Goal: Transaction & Acquisition: Book appointment/travel/reservation

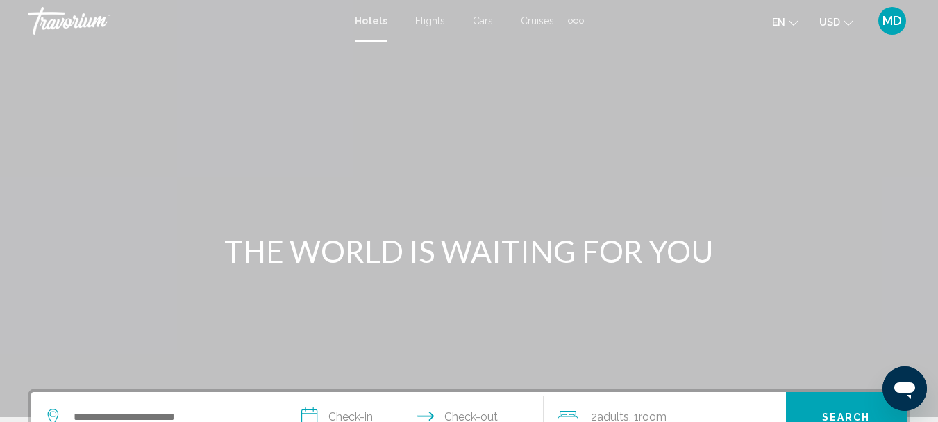
click at [530, 22] on span "Cruises" at bounding box center [537, 20] width 33 height 11
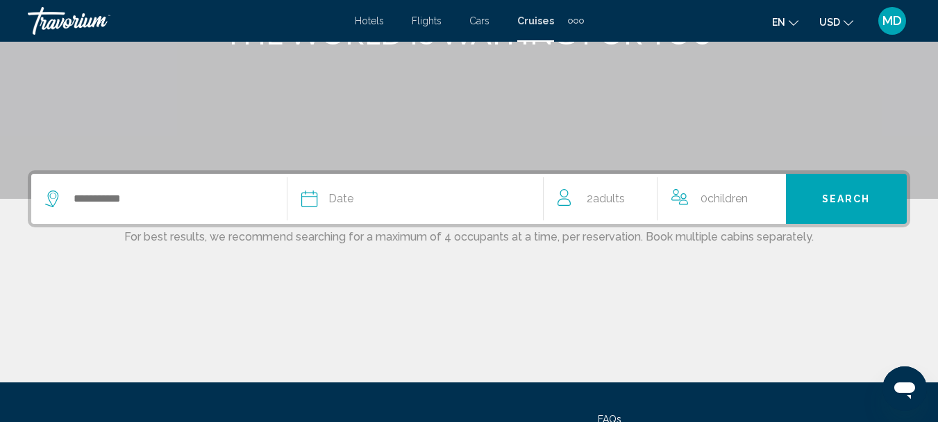
scroll to position [222, 0]
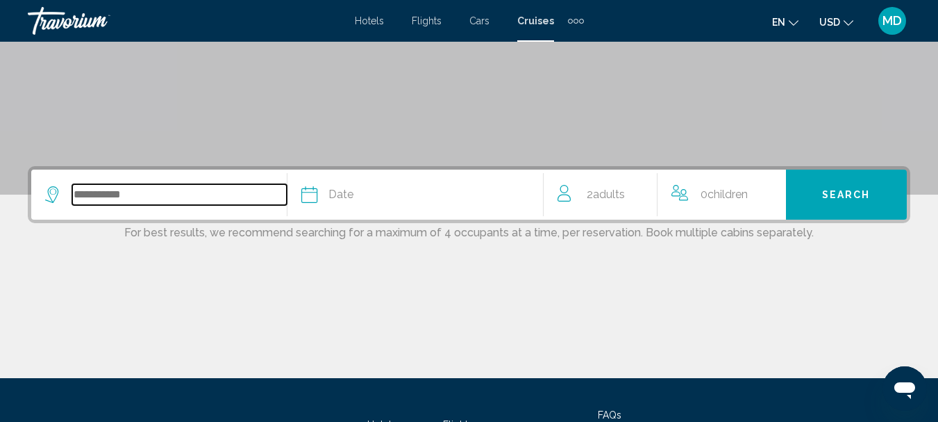
click at [122, 192] on input "Search widget" at bounding box center [179, 194] width 215 height 21
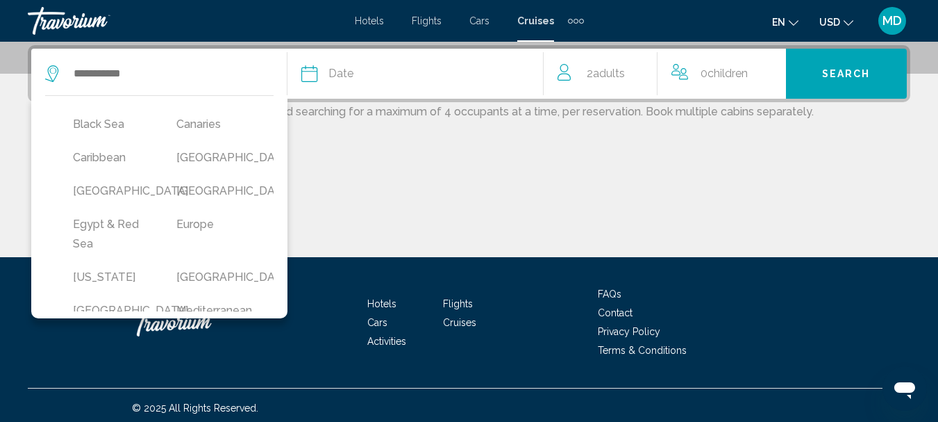
scroll to position [136, 0]
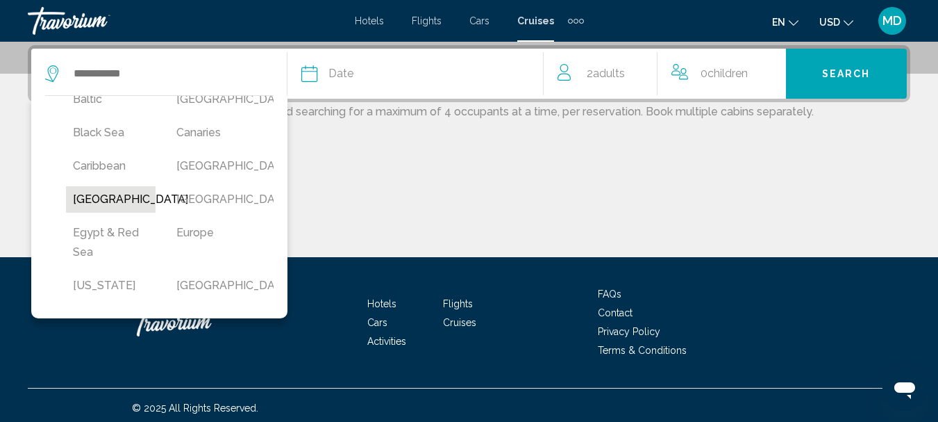
click at [78, 213] on button "[GEOGRAPHIC_DATA]" at bounding box center [111, 199] width 90 height 26
type input "*****"
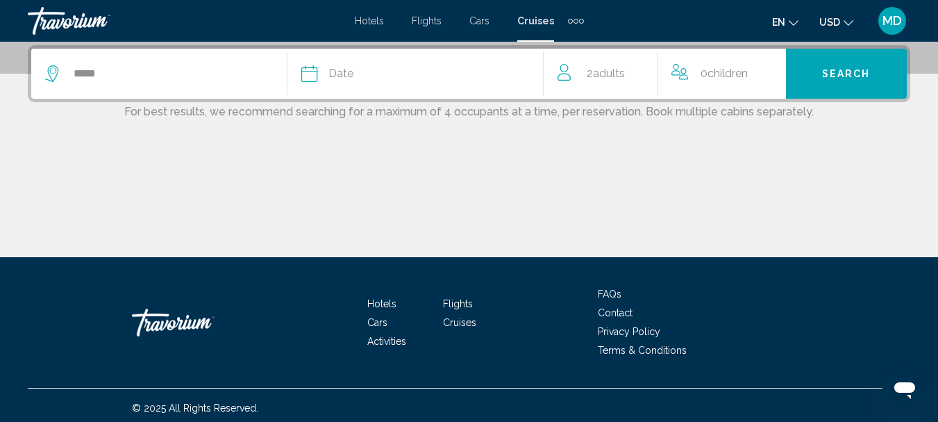
click at [452, 67] on div "Date" at bounding box center [422, 73] width 242 height 19
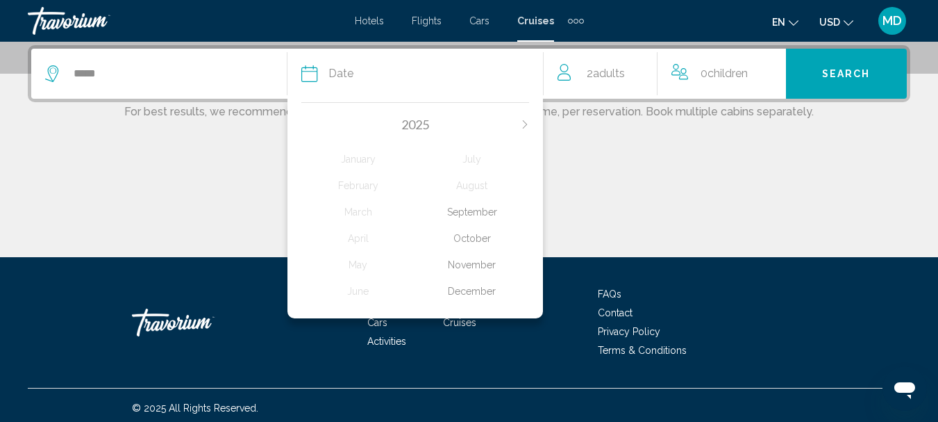
click at [470, 265] on div "November" at bounding box center [472, 264] width 114 height 25
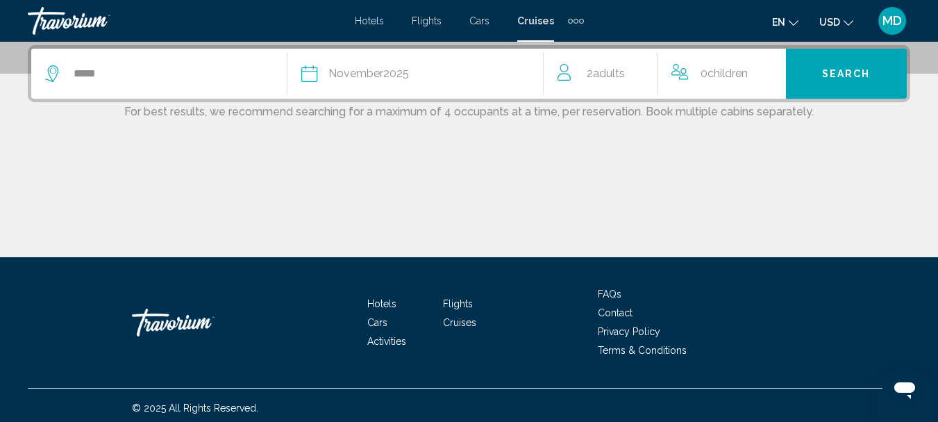
click at [738, 76] on span "Children" at bounding box center [728, 73] width 40 height 13
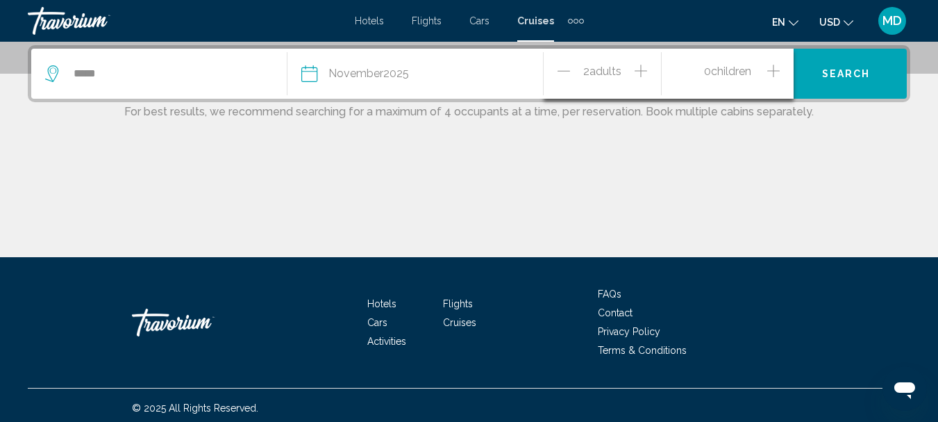
click at [775, 74] on icon "Increment children" at bounding box center [774, 71] width 13 height 17
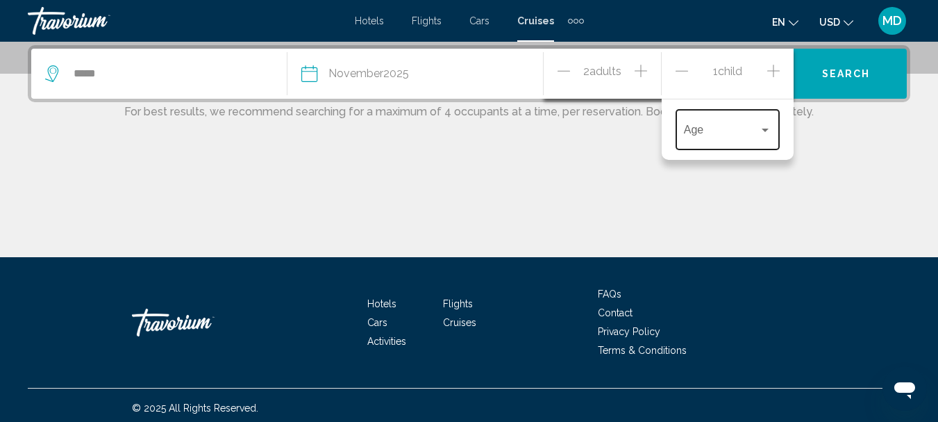
click at [759, 128] on div "Travelers: 2 adults, 1 child" at bounding box center [765, 129] width 13 height 11
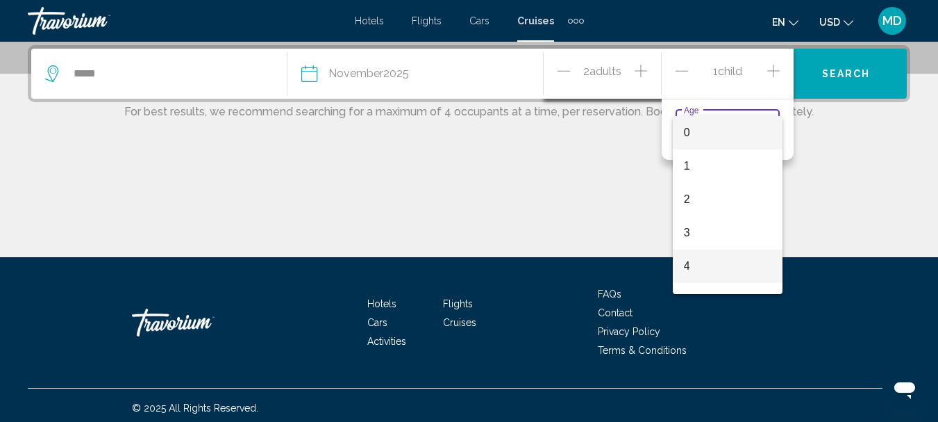
click at [690, 273] on span "4" at bounding box center [728, 265] width 88 height 33
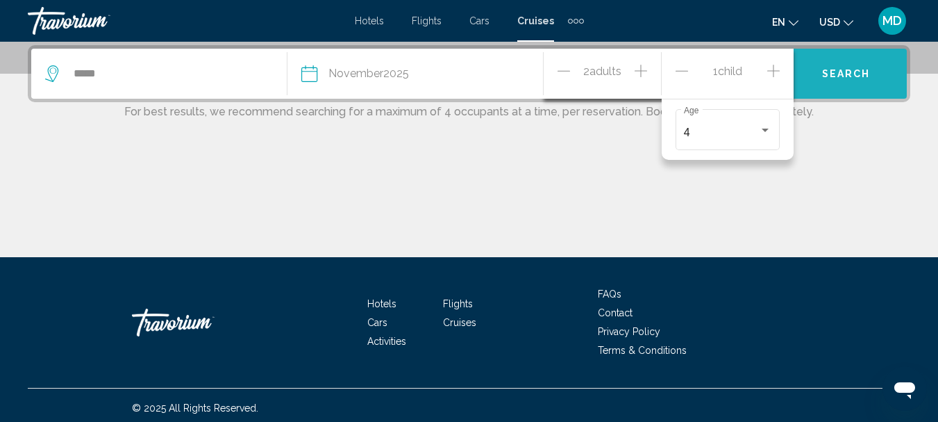
click at [836, 76] on span "Search" at bounding box center [846, 74] width 49 height 11
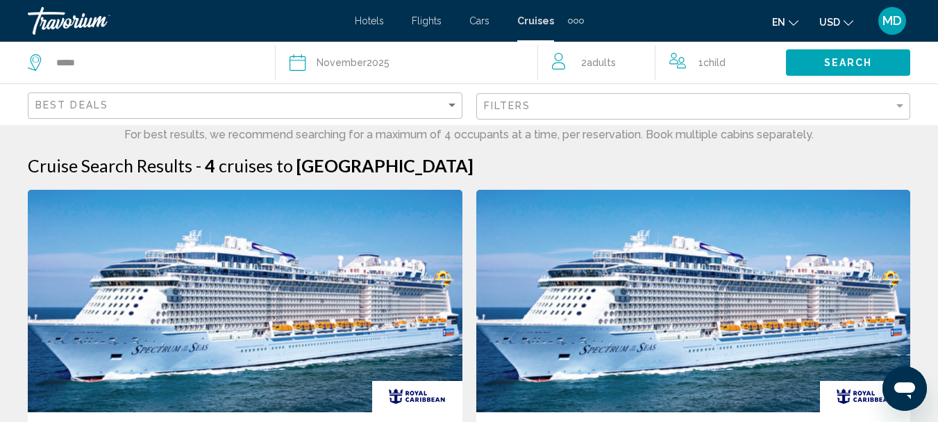
click at [453, 112] on div "Best Deals" at bounding box center [246, 106] width 423 height 26
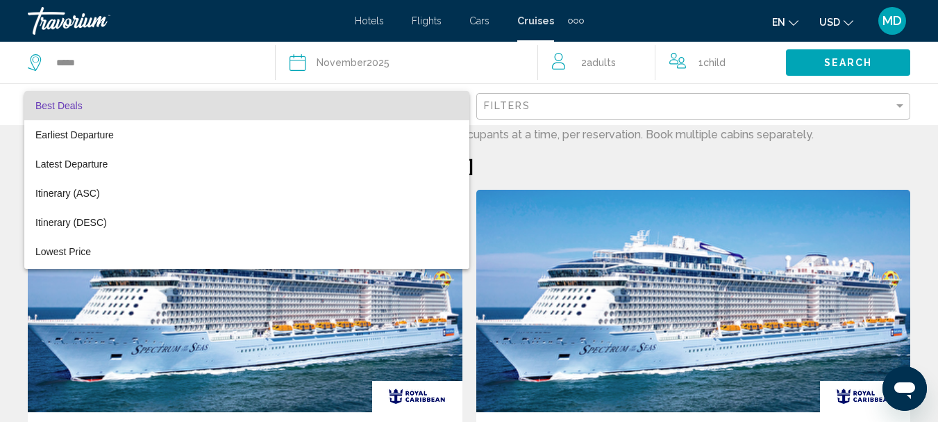
click at [193, 67] on div at bounding box center [469, 211] width 938 height 422
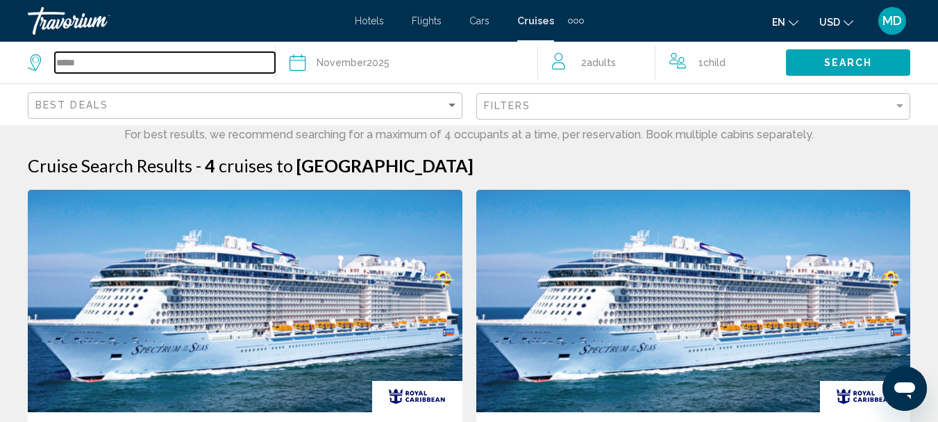
click at [193, 67] on input "*****" at bounding box center [165, 62] width 220 height 21
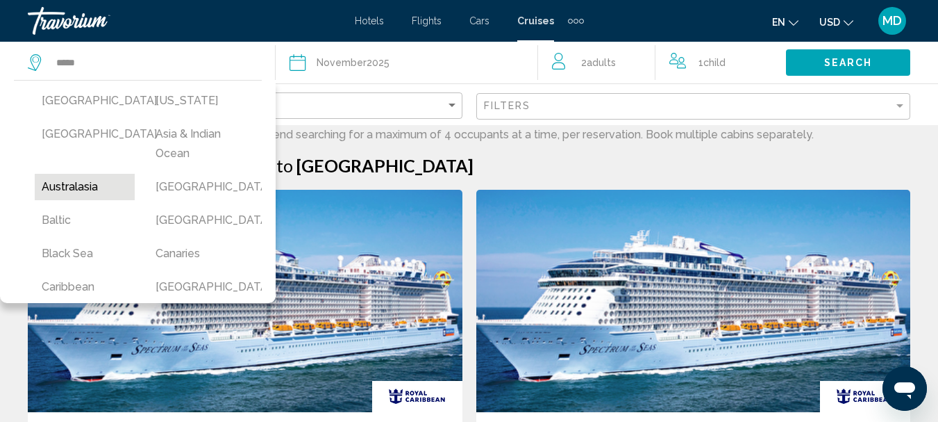
click at [92, 186] on button "Australasia" at bounding box center [85, 187] width 100 height 26
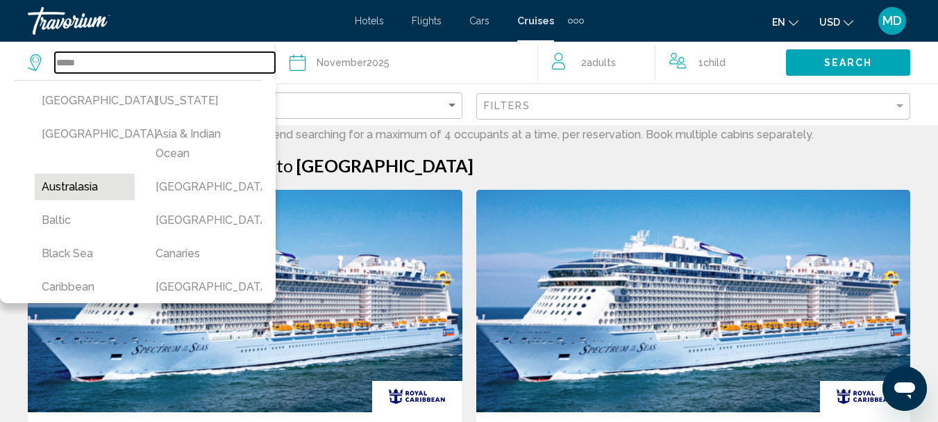
type input "**********"
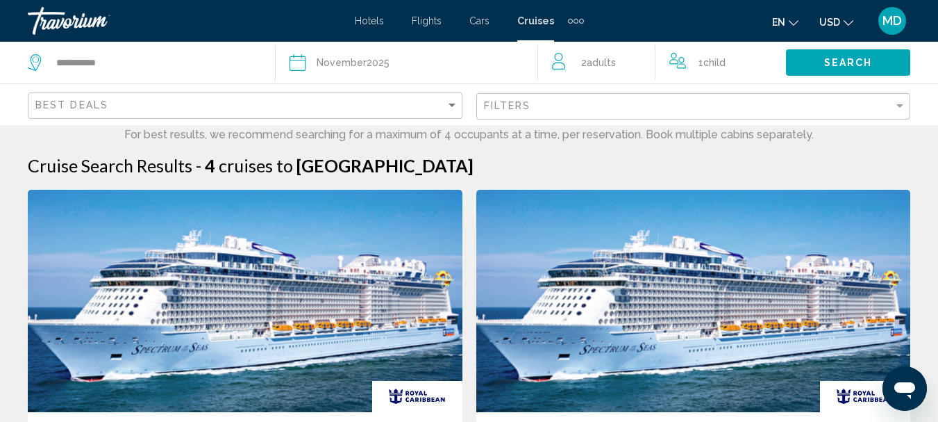
click at [827, 69] on button "Search" at bounding box center [848, 62] width 124 height 26
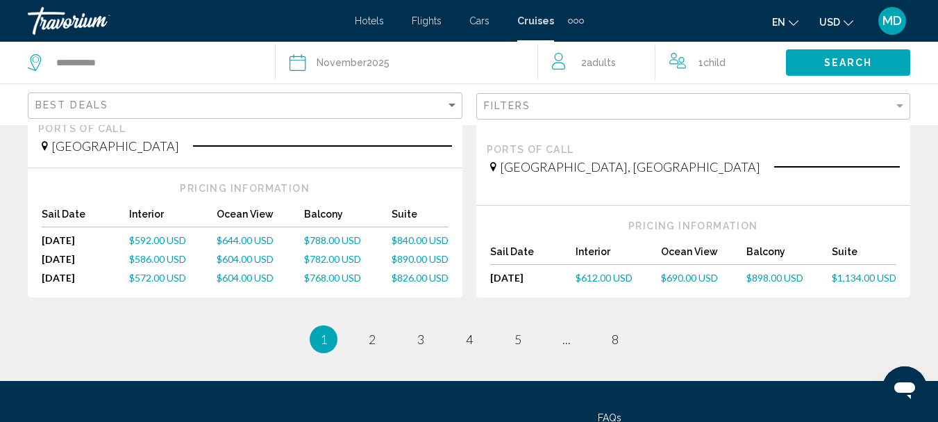
scroll to position [1584, 0]
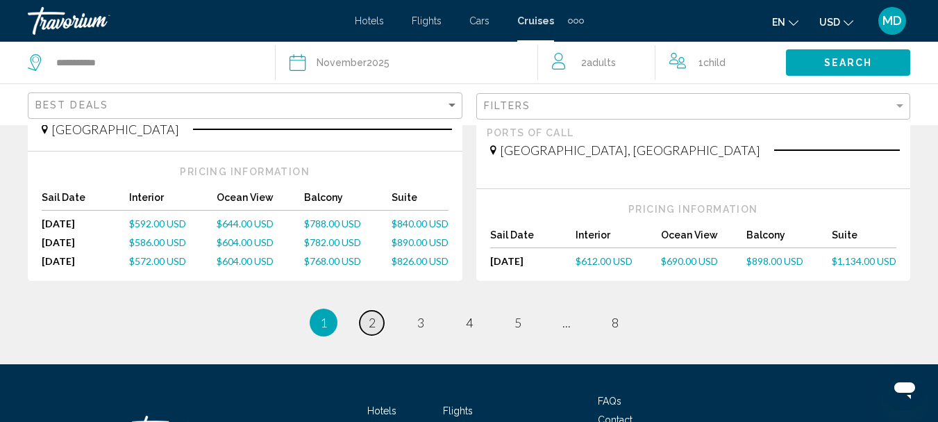
click at [373, 315] on span "2" at bounding box center [372, 322] width 7 height 15
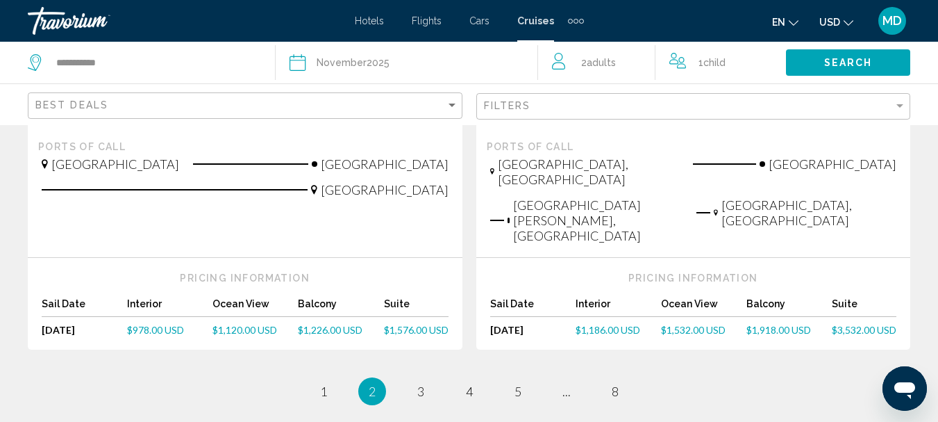
scroll to position [1639, 0]
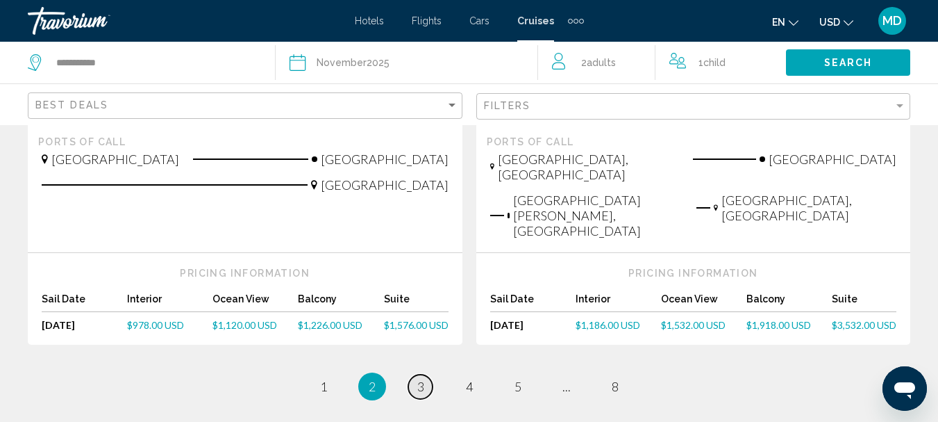
click at [424, 379] on span "3" at bounding box center [420, 386] width 7 height 15
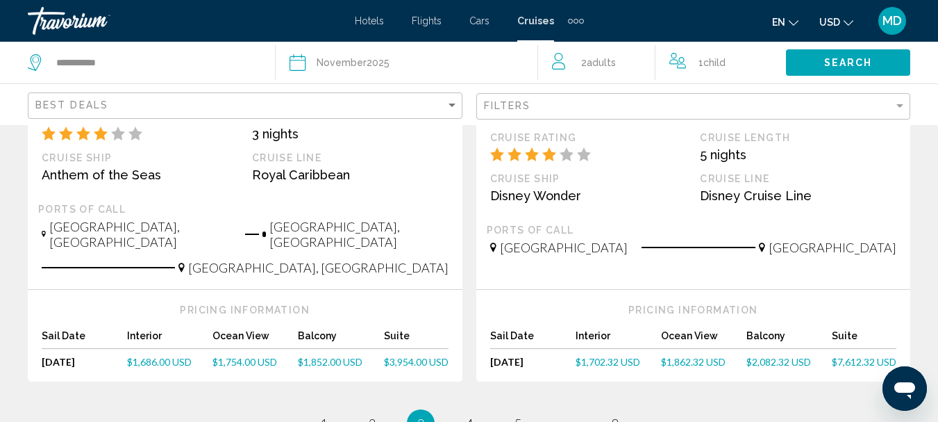
scroll to position [1667, 0]
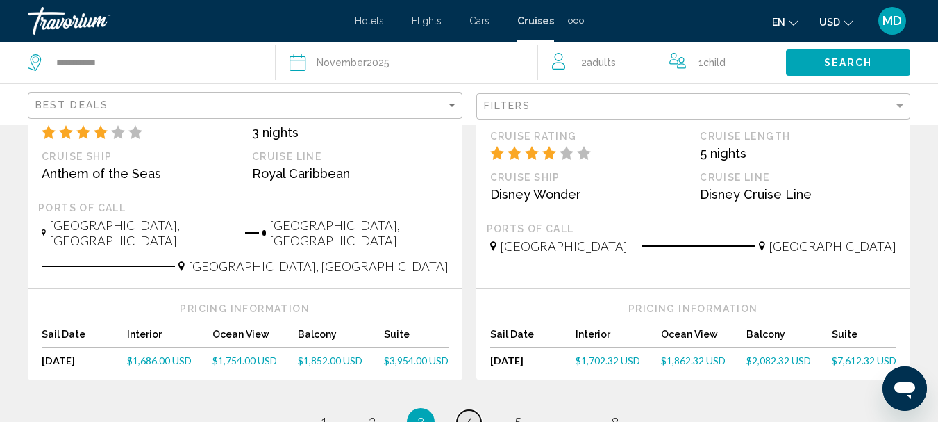
click at [468, 414] on span "4" at bounding box center [469, 421] width 7 height 15
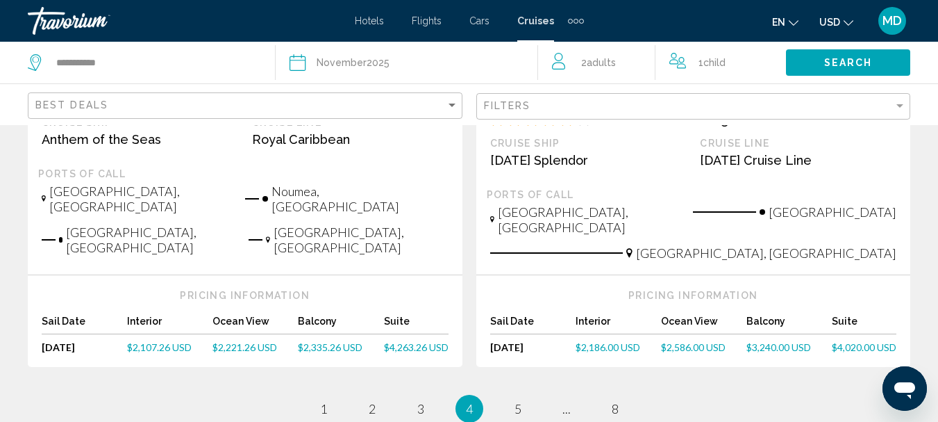
scroll to position [1667, 0]
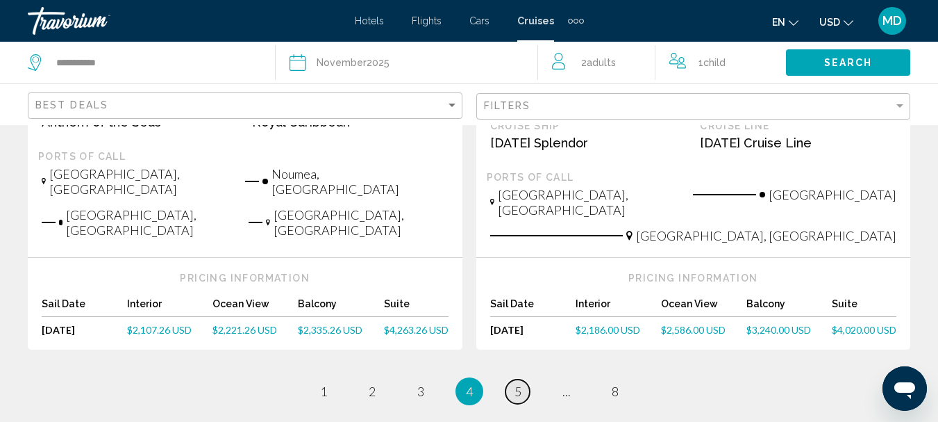
click at [520, 383] on span "5" at bounding box center [518, 390] width 7 height 15
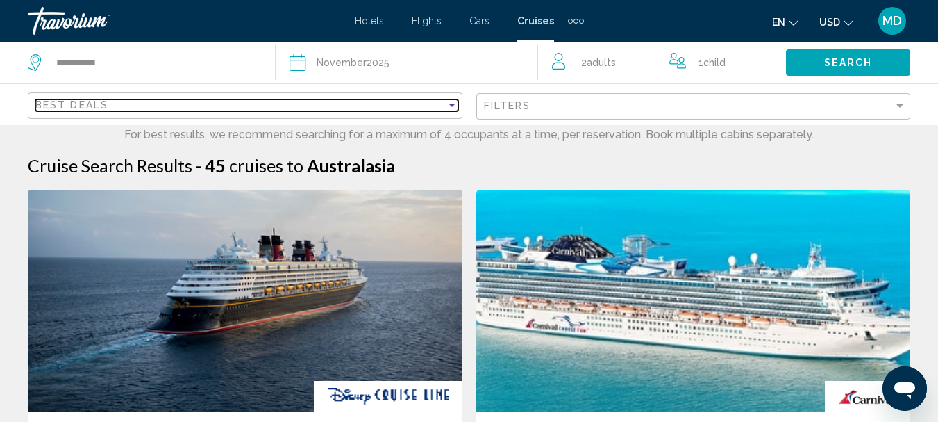
click at [439, 107] on div "Best Deals" at bounding box center [240, 104] width 411 height 11
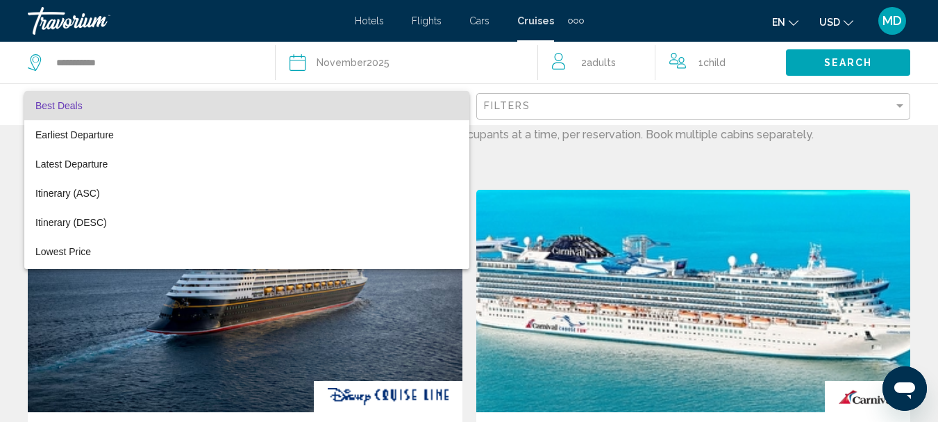
click at [533, 22] on div at bounding box center [469, 211] width 938 height 422
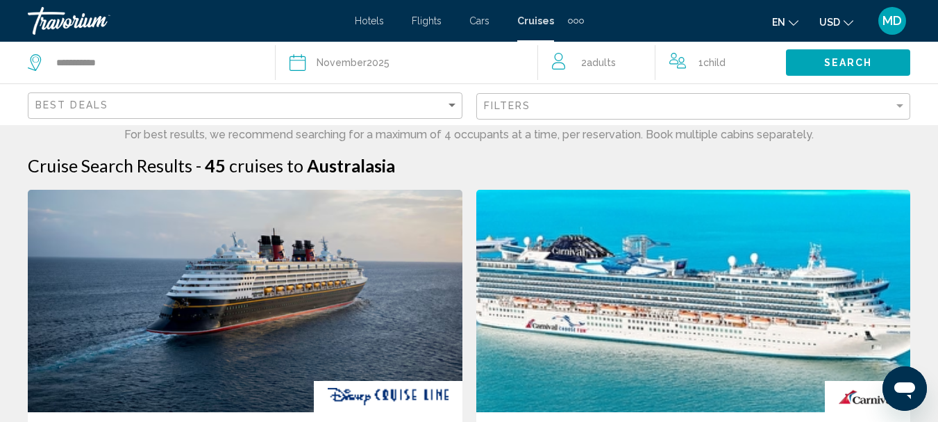
click at [533, 22] on span "Cruises" at bounding box center [535, 20] width 37 height 11
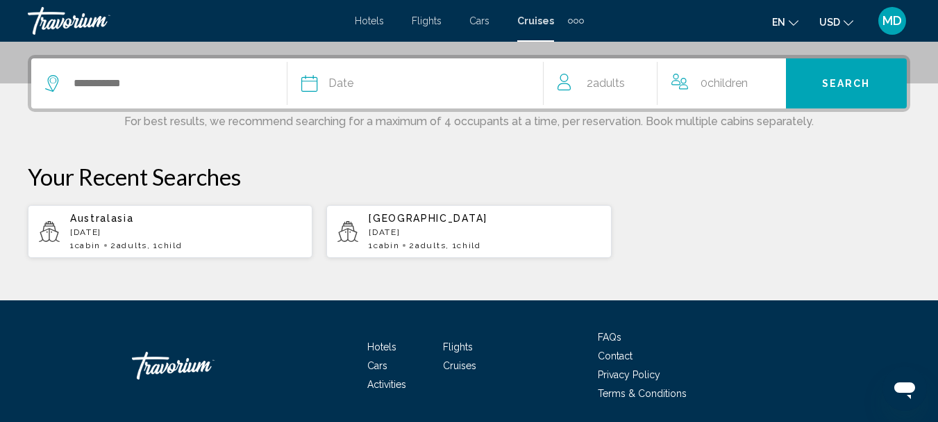
scroll to position [361, 0]
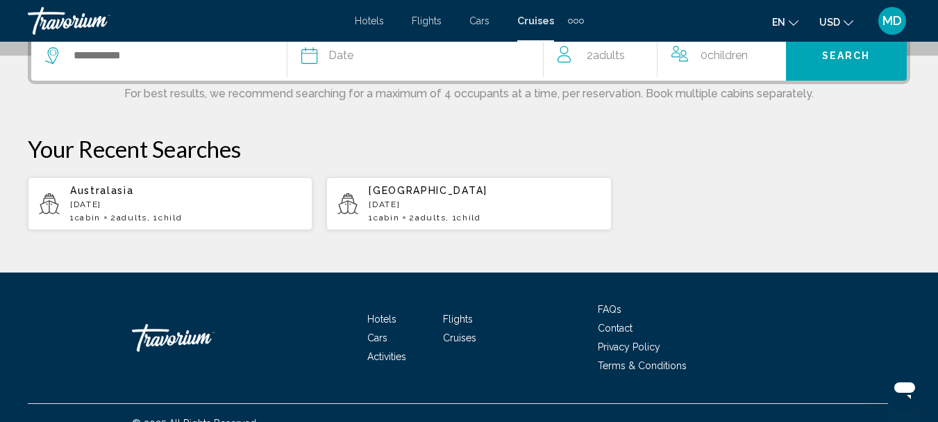
click at [207, 69] on div "Search widget" at bounding box center [166, 56] width 242 height 50
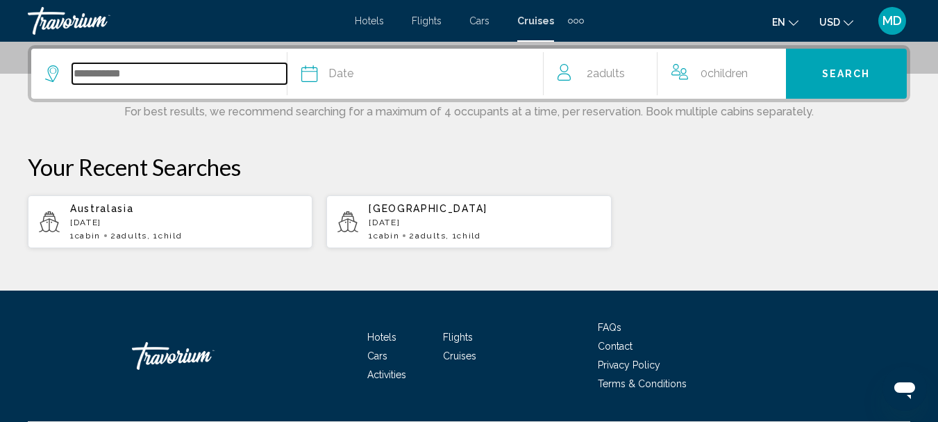
click at [207, 69] on input "Search widget" at bounding box center [179, 73] width 215 height 21
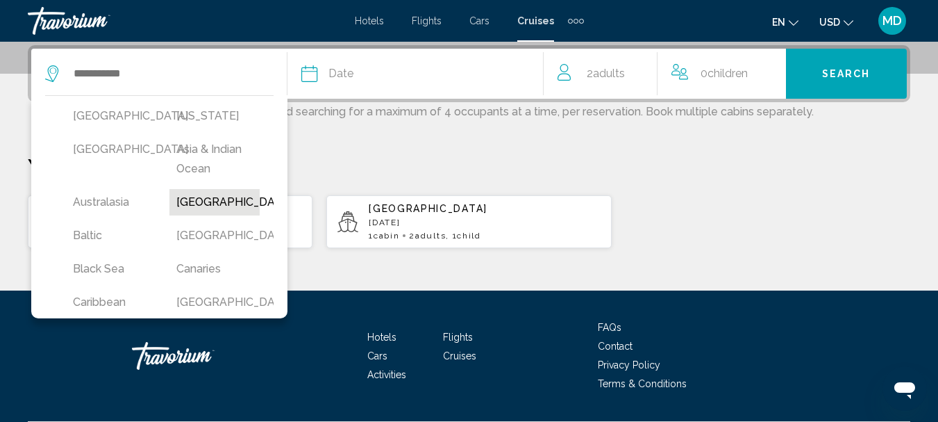
click at [214, 202] on button "[GEOGRAPHIC_DATA]" at bounding box center [214, 202] width 90 height 26
type input "*******"
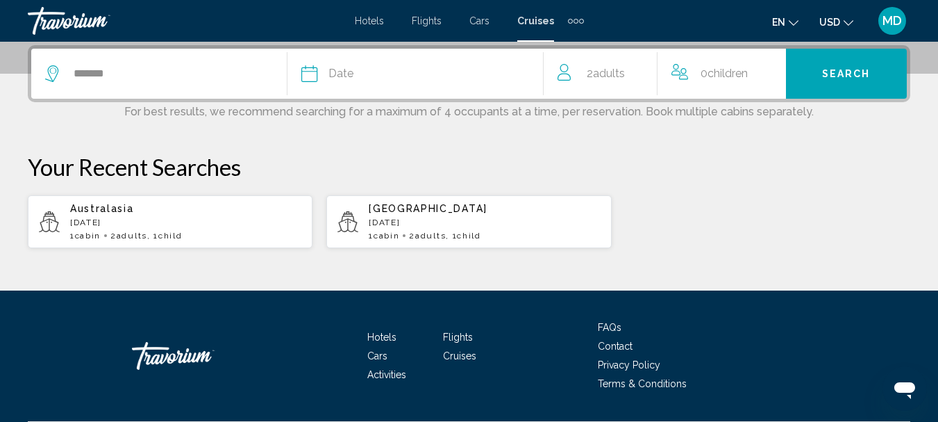
click at [474, 81] on div "Date" at bounding box center [422, 73] width 242 height 19
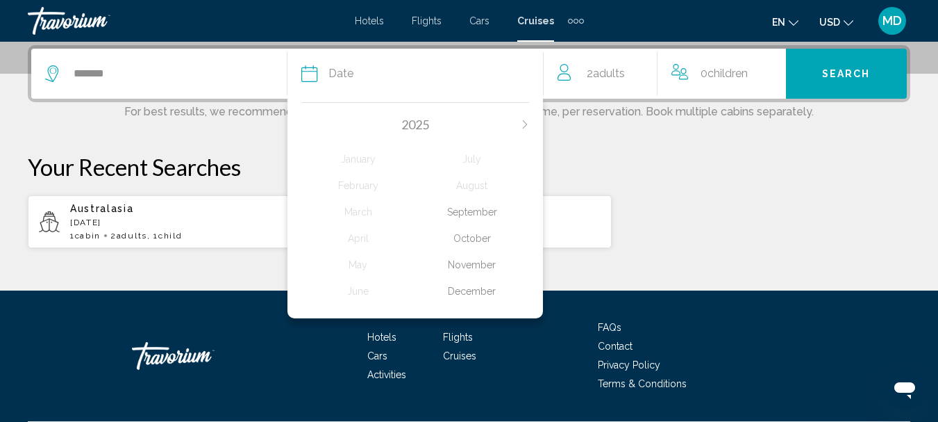
click at [467, 265] on div "November" at bounding box center [472, 264] width 114 height 25
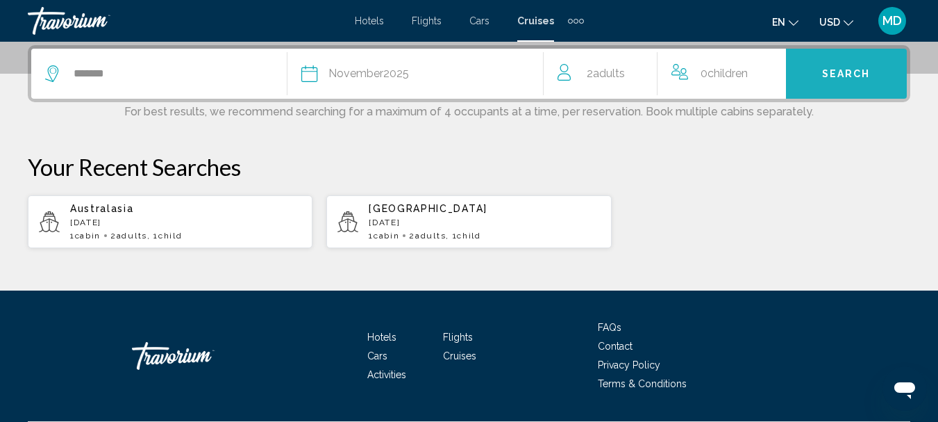
click at [846, 77] on span "Search" at bounding box center [846, 74] width 49 height 11
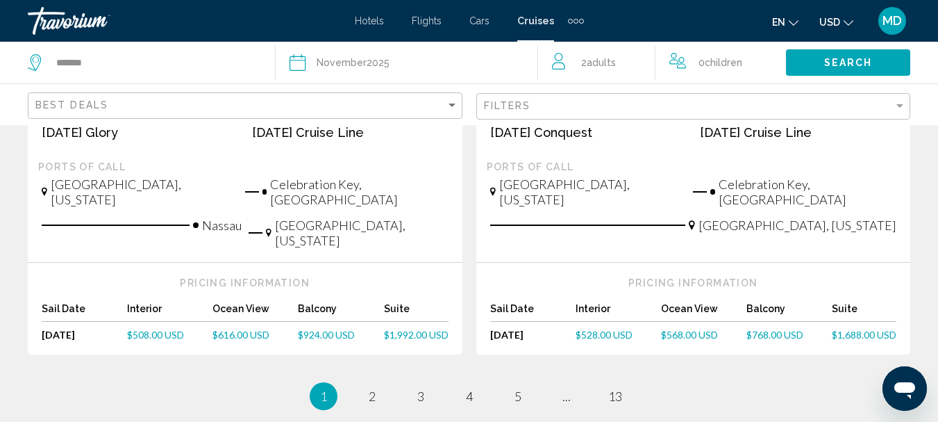
scroll to position [1667, 0]
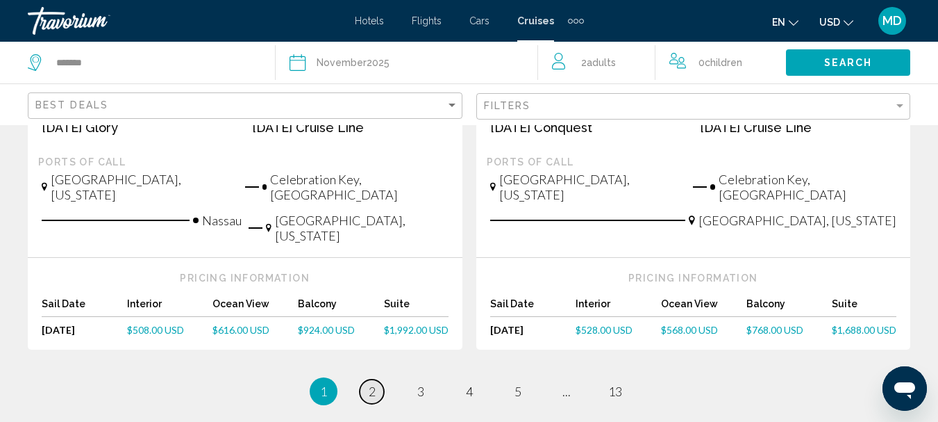
click at [375, 383] on span "2" at bounding box center [372, 390] width 7 height 15
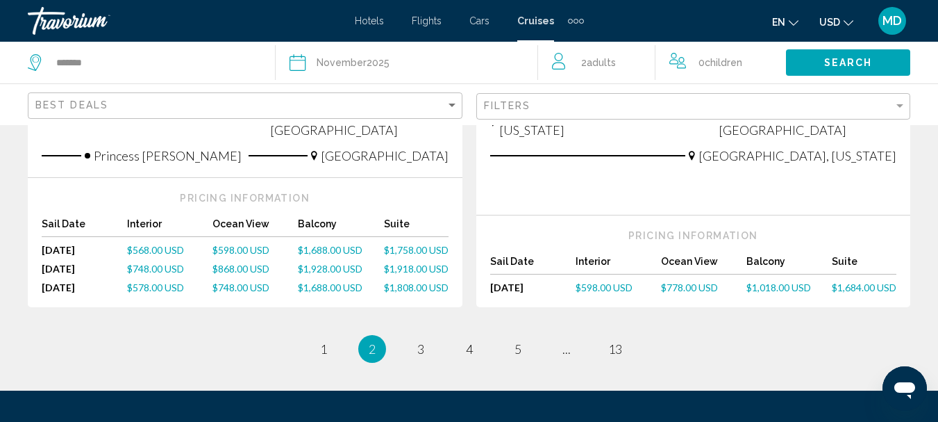
scroll to position [1806, 0]
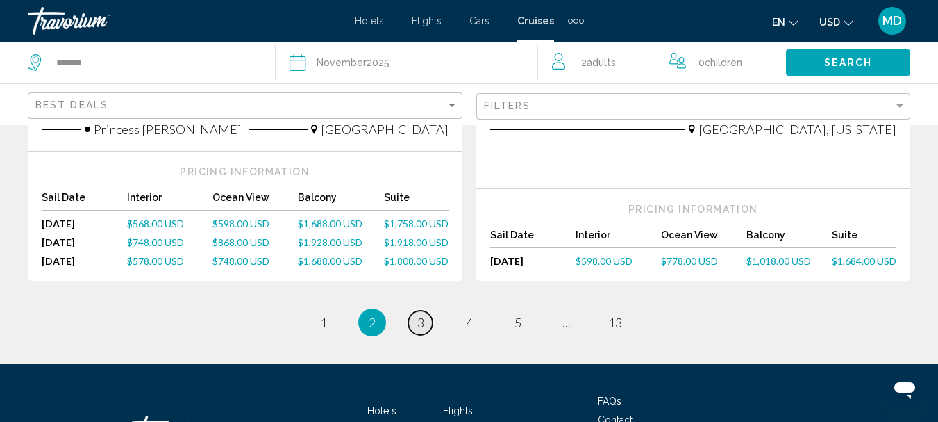
click at [420, 315] on span "3" at bounding box center [420, 322] width 7 height 15
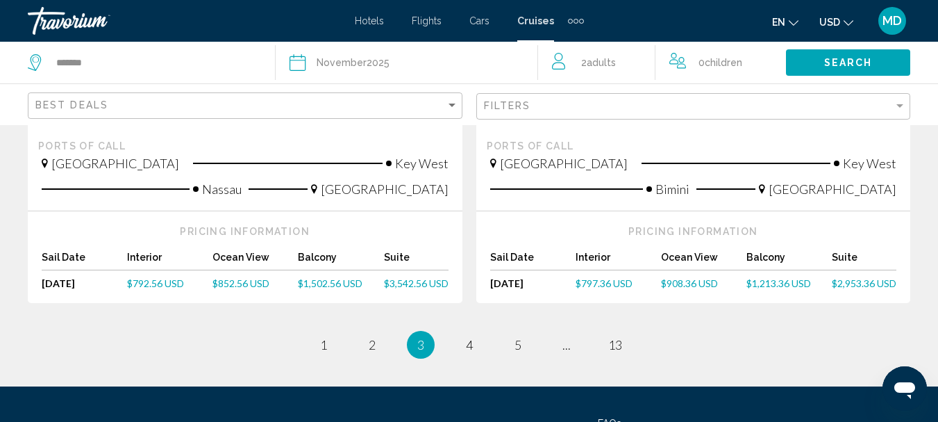
scroll to position [1723, 0]
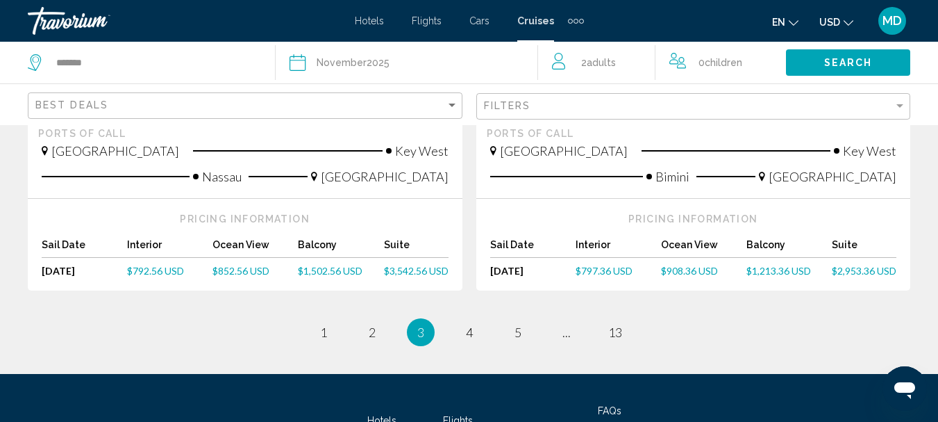
click at [456, 98] on div "Best Deals" at bounding box center [246, 106] width 423 height 26
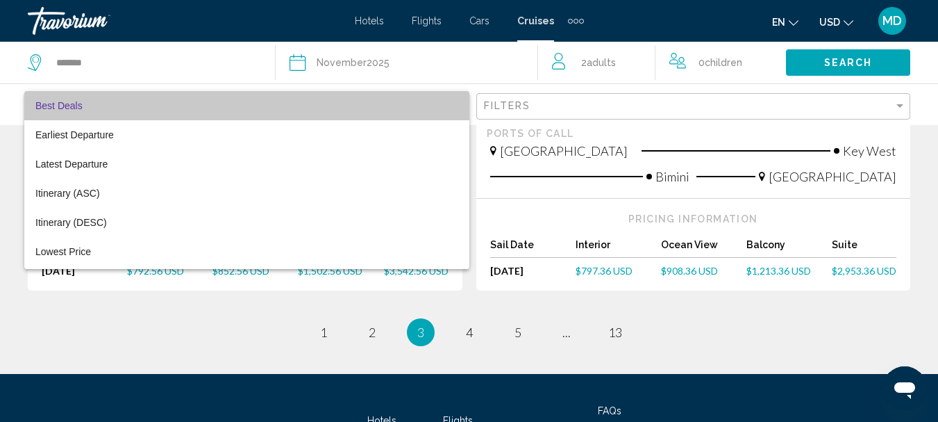
click at [456, 98] on mat-option "Best Deals" at bounding box center [246, 105] width 445 height 29
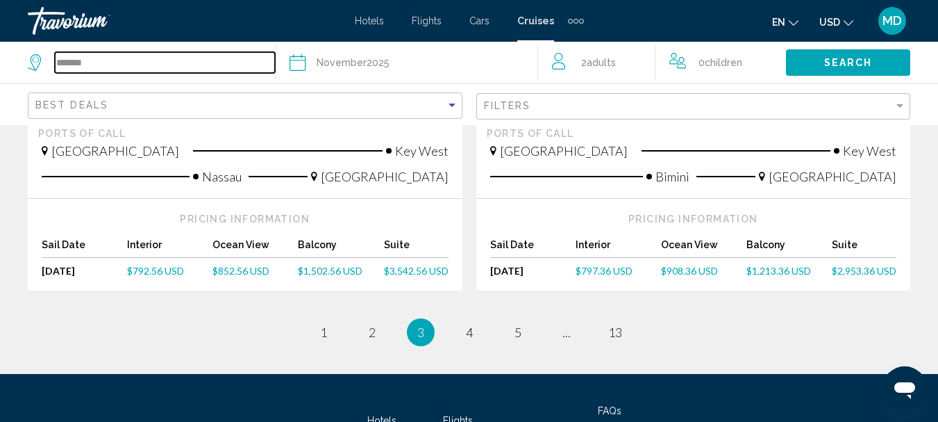
click at [229, 67] on input "*******" at bounding box center [165, 62] width 220 height 21
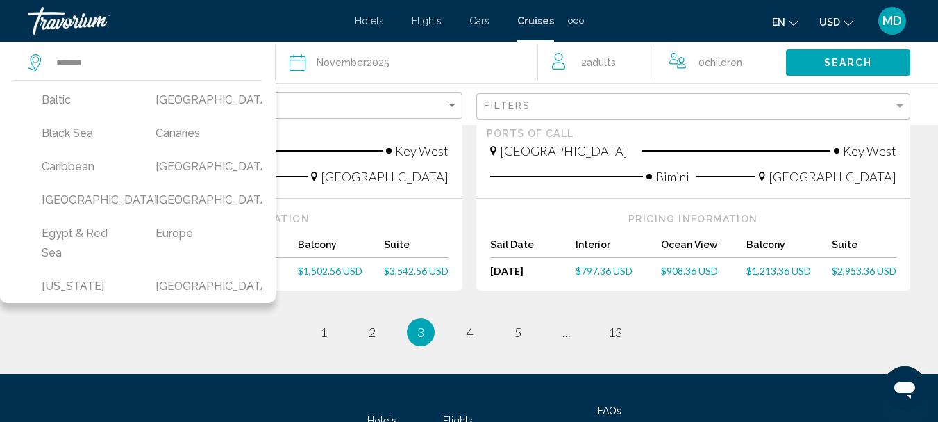
scroll to position [139, 0]
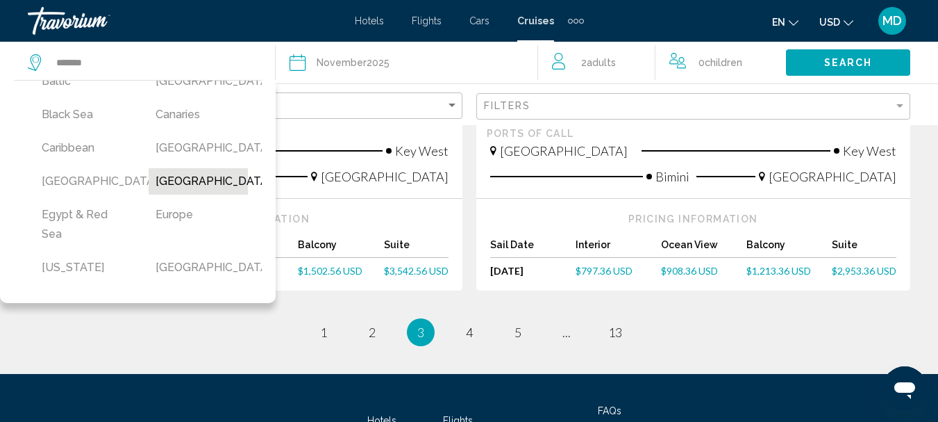
click at [174, 194] on button "[GEOGRAPHIC_DATA]" at bounding box center [199, 181] width 100 height 26
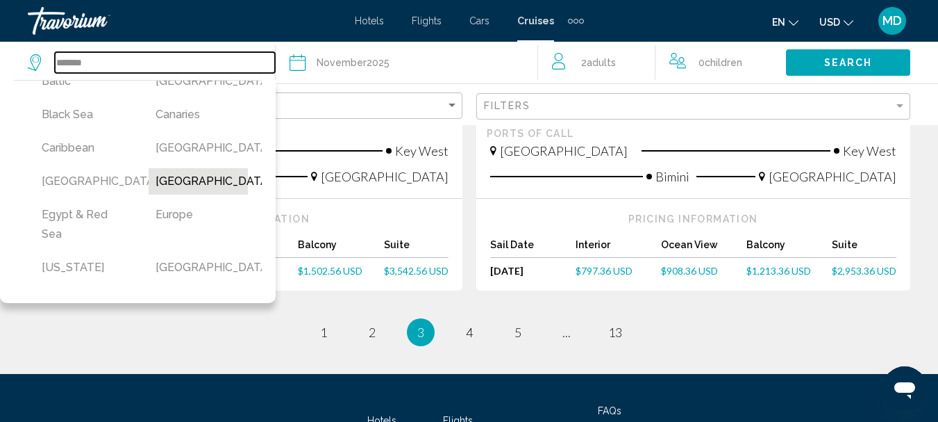
type input "**********"
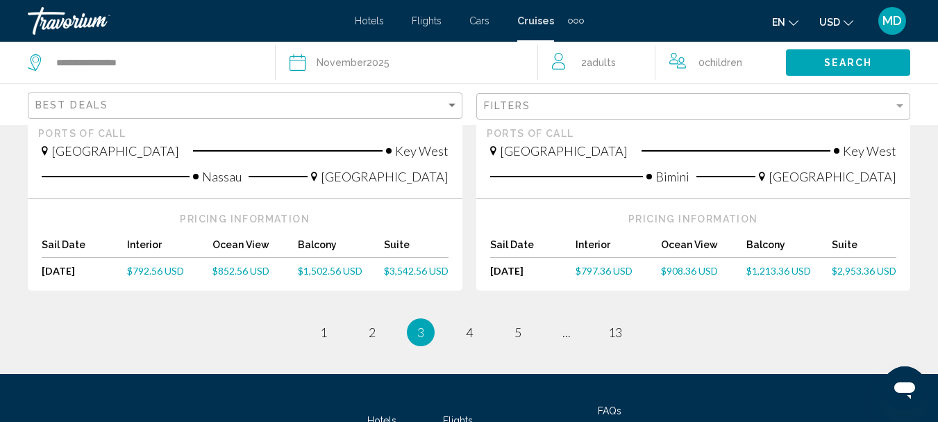
click at [851, 61] on span "Search" at bounding box center [849, 63] width 49 height 11
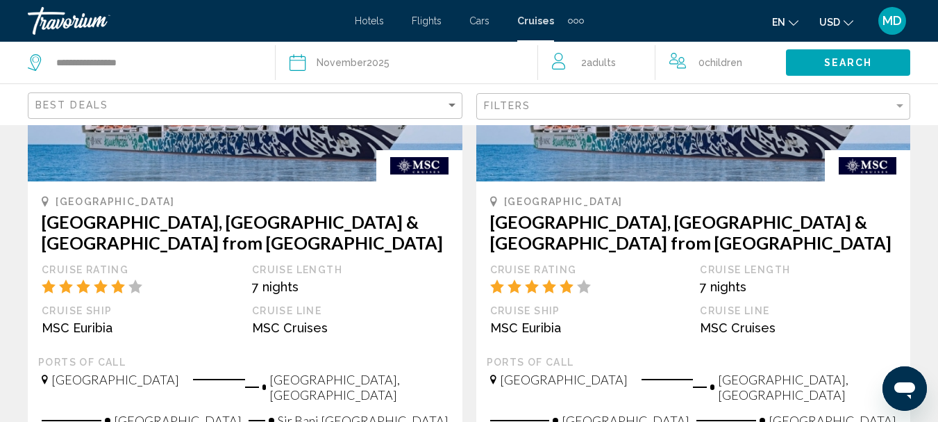
scroll to position [250, 0]
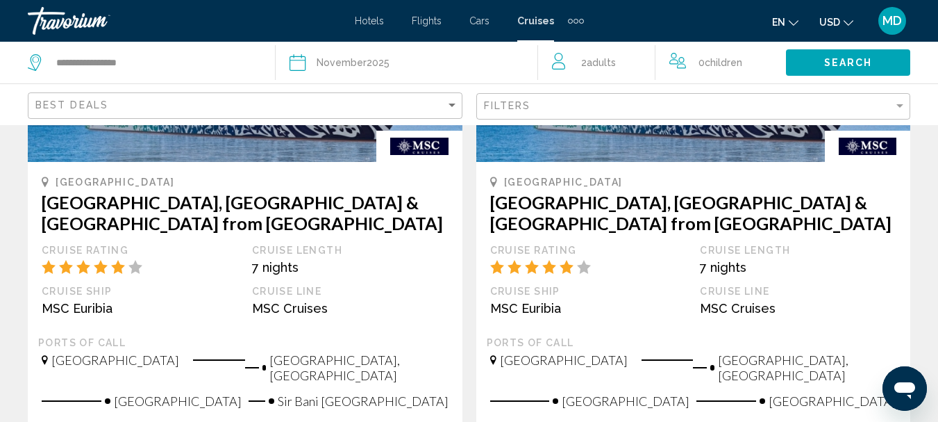
click at [283, 143] on img "Main content" at bounding box center [245, 51] width 435 height 222
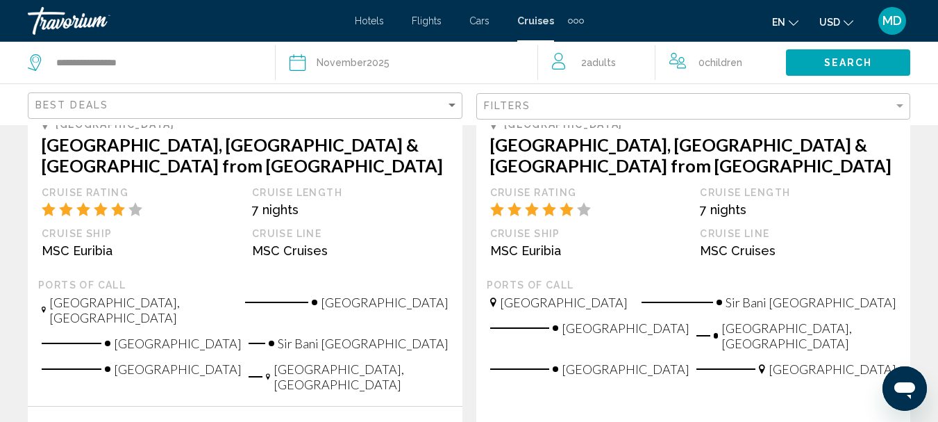
scroll to position [1695, 0]
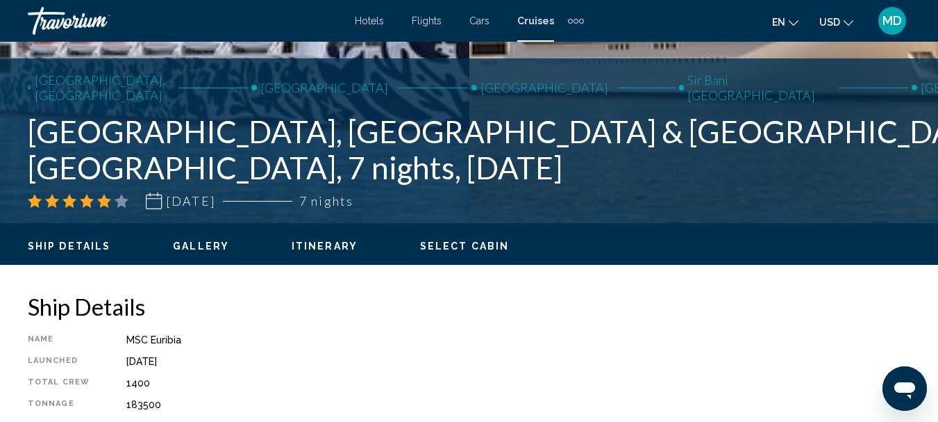
scroll to position [495, 0]
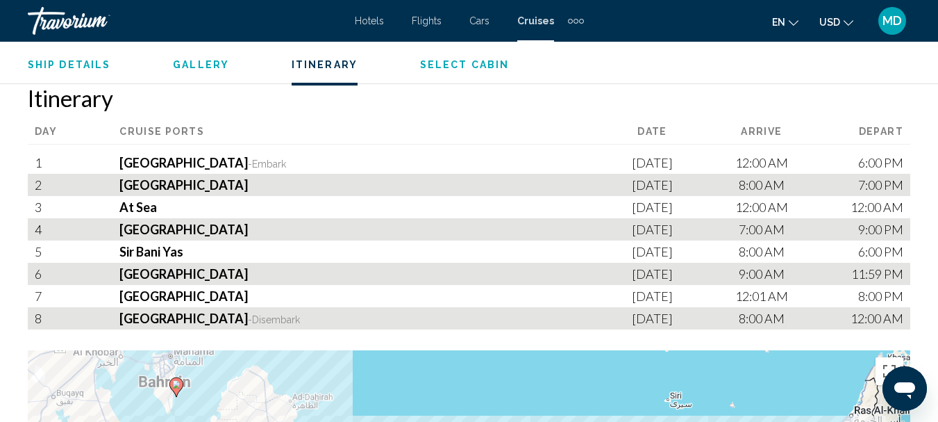
scroll to position [1427, 0]
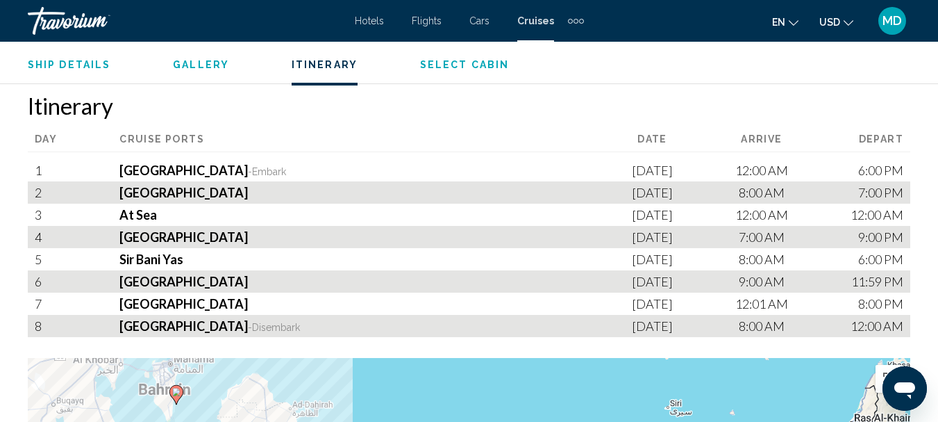
click at [455, 58] on ul "Ship Details Gallery Itinerary Select Cabin" at bounding box center [469, 63] width 883 height 15
click at [451, 63] on span "Select Cabin" at bounding box center [464, 64] width 89 height 11
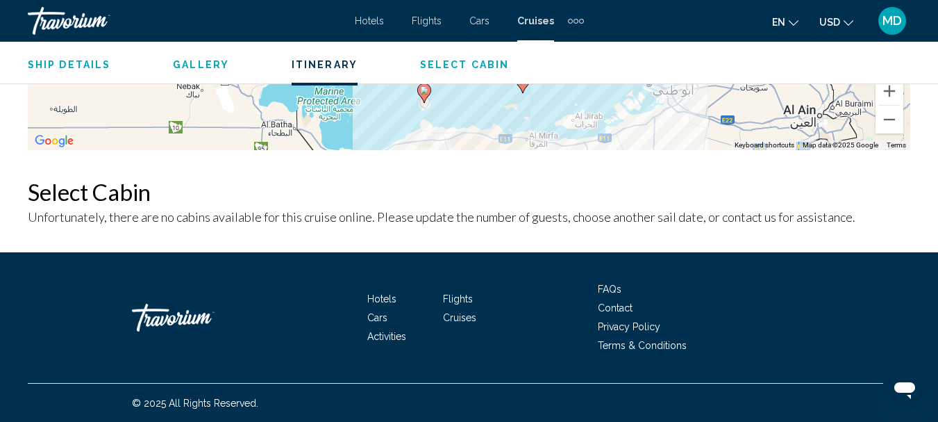
scroll to position [1955, 0]
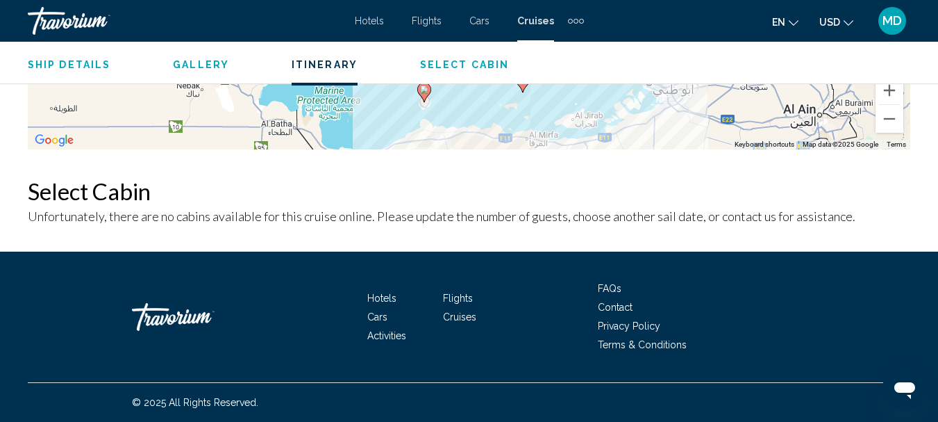
click at [212, 69] on span "Gallery" at bounding box center [201, 64] width 56 height 11
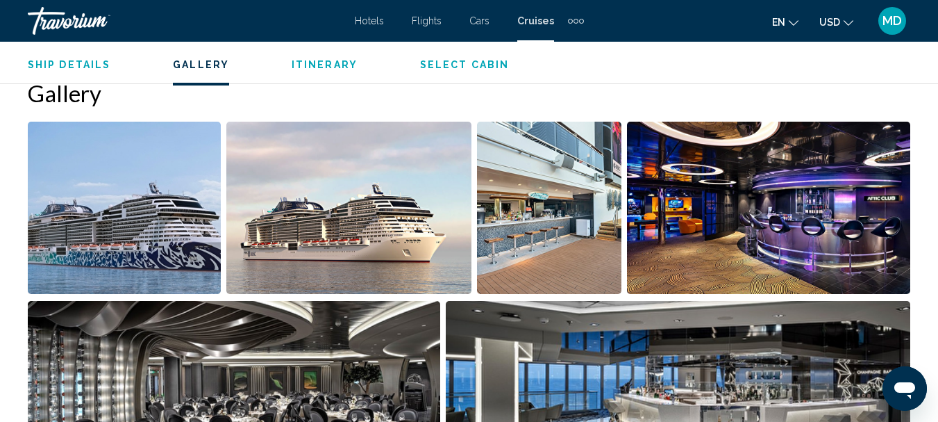
scroll to position [1008, 0]
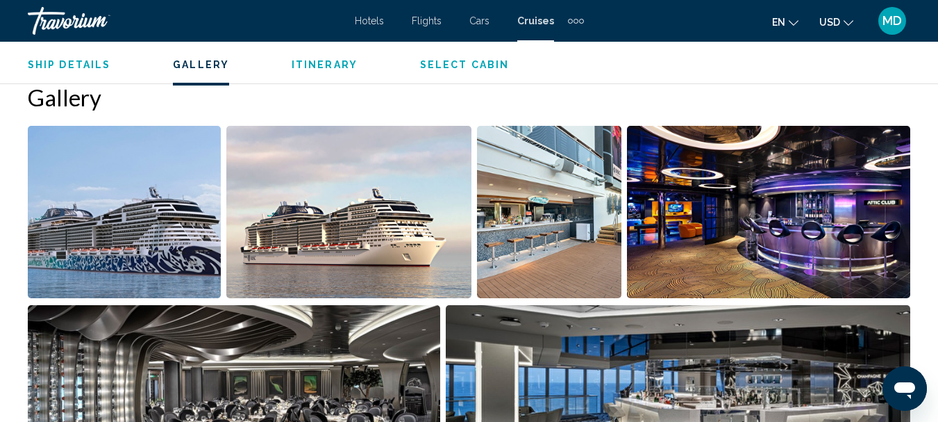
click at [79, 68] on span "Ship Details" at bounding box center [69, 64] width 83 height 11
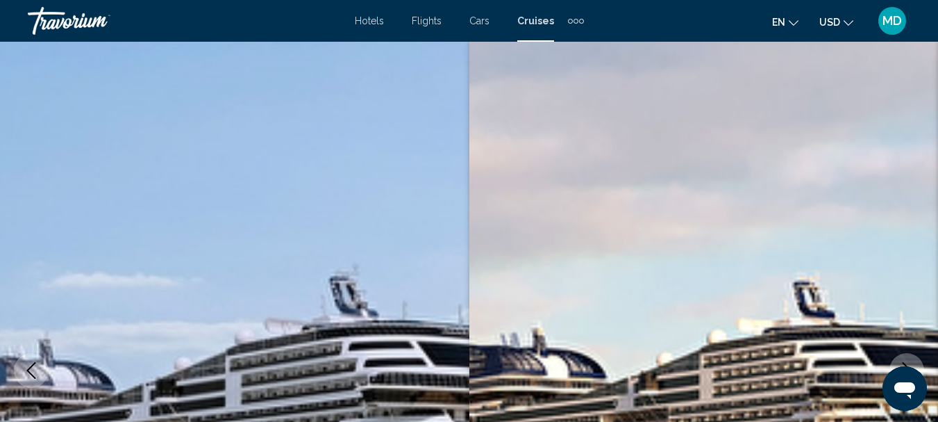
scroll to position [0, 0]
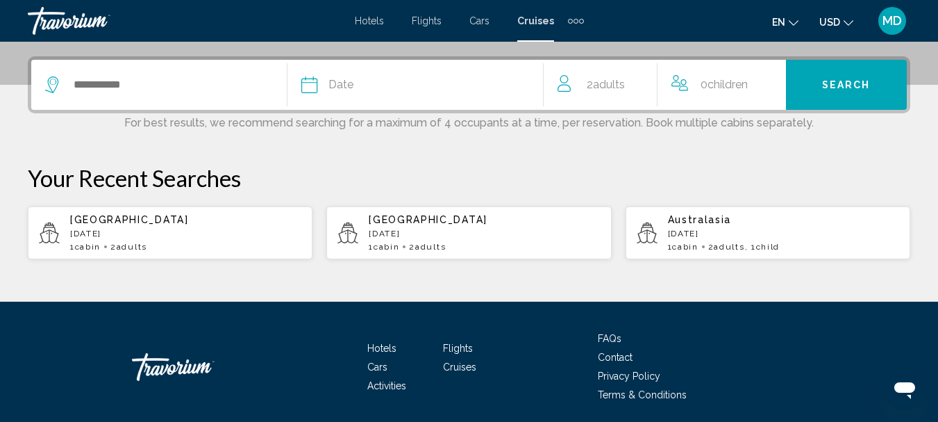
scroll to position [333, 0]
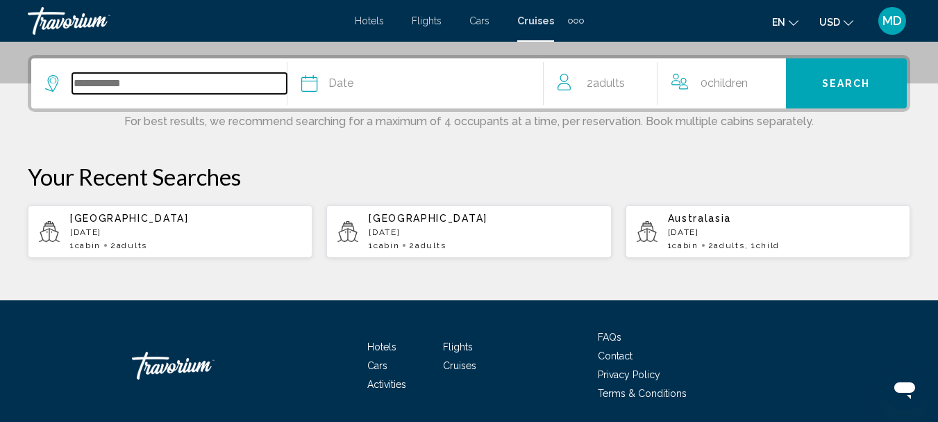
click at [210, 80] on input "Search widget" at bounding box center [179, 83] width 215 height 21
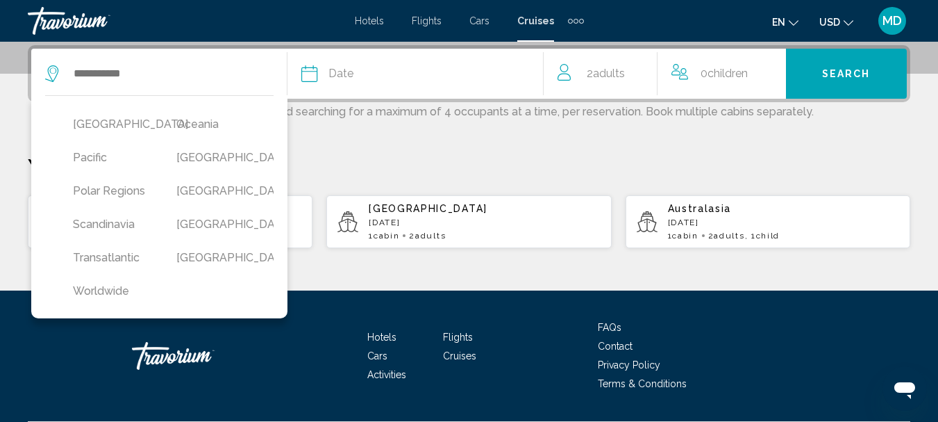
scroll to position [553, 0]
click at [189, 178] on button "[GEOGRAPHIC_DATA]" at bounding box center [214, 191] width 90 height 26
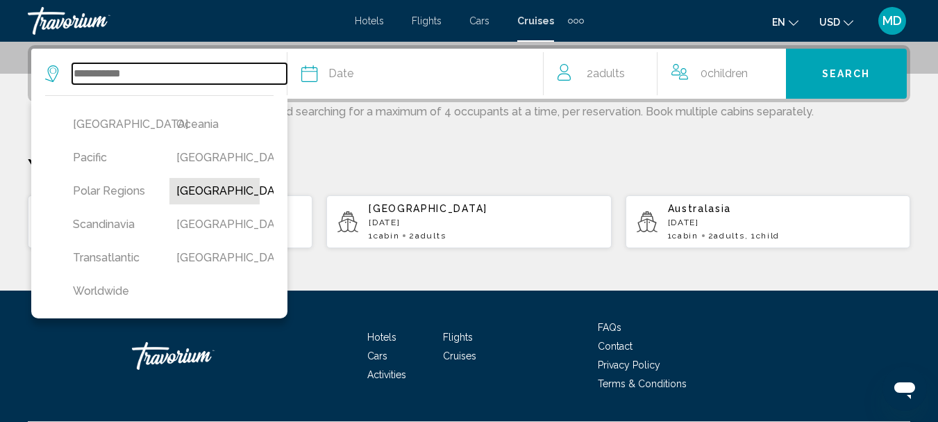
type input "******"
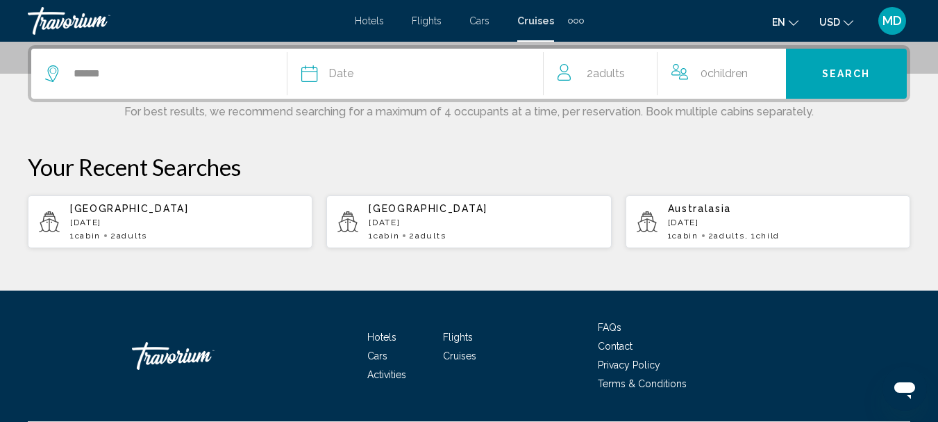
click at [495, 68] on div "Date" at bounding box center [422, 73] width 242 height 19
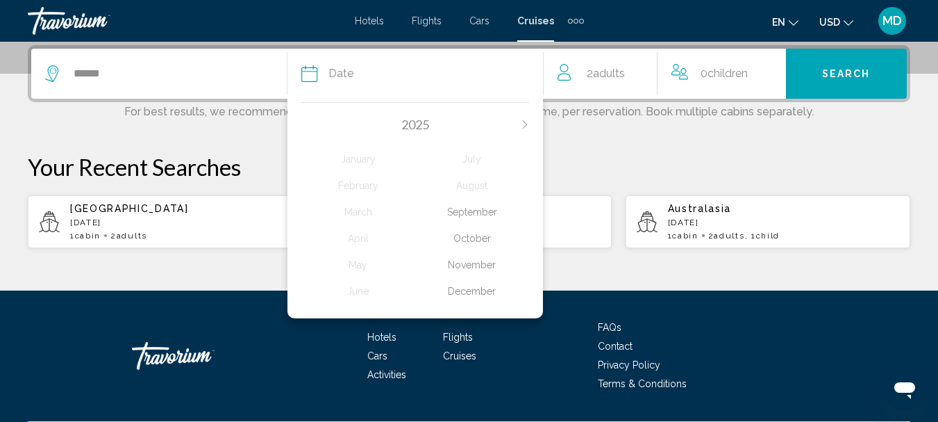
click at [467, 254] on div "November" at bounding box center [472, 264] width 114 height 25
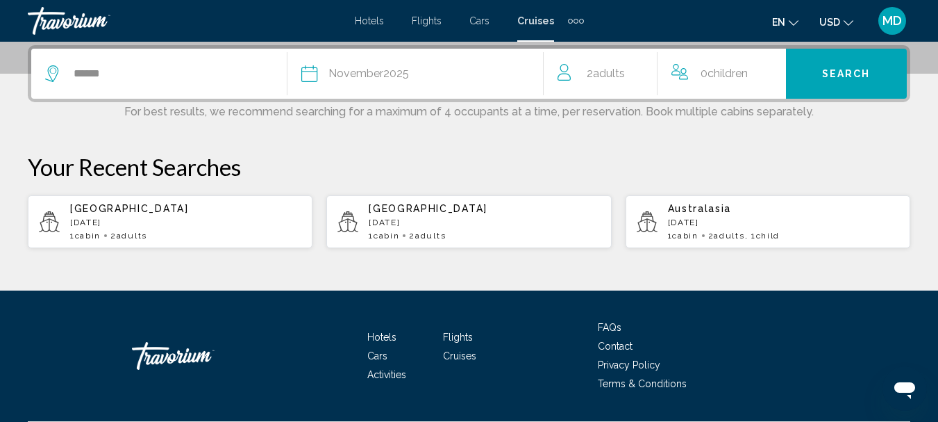
click at [814, 76] on button "Search" at bounding box center [846, 74] width 121 height 50
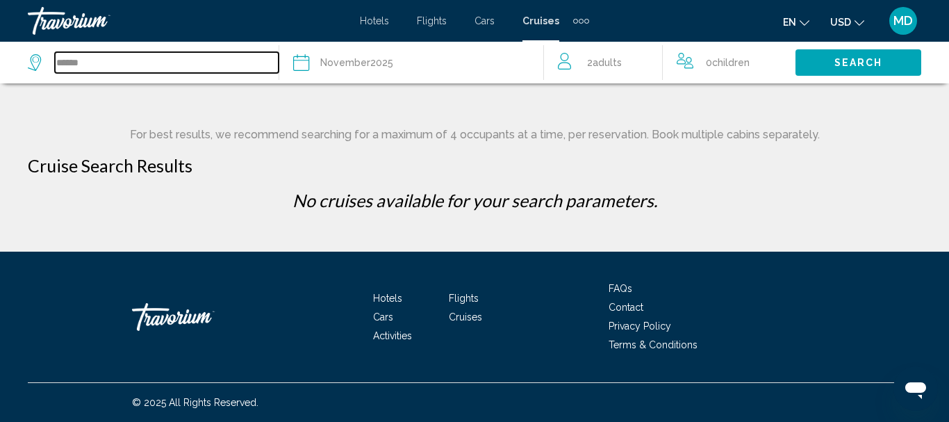
click at [99, 60] on input "******" at bounding box center [167, 62] width 224 height 21
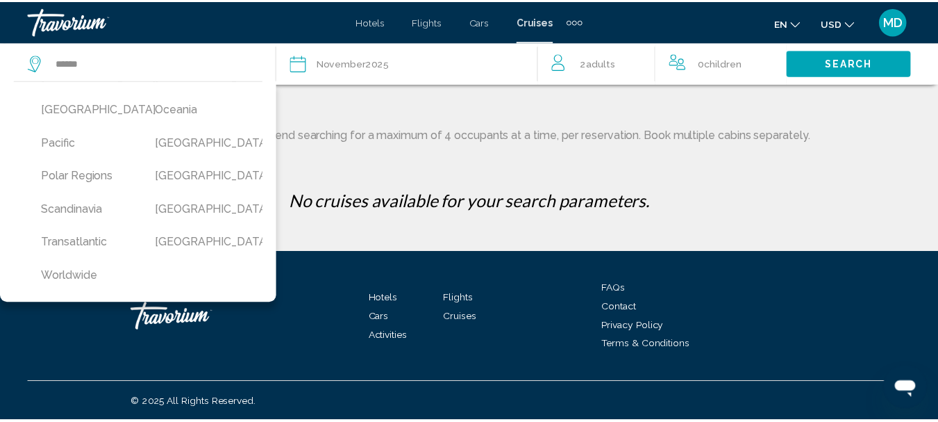
scroll to position [417, 0]
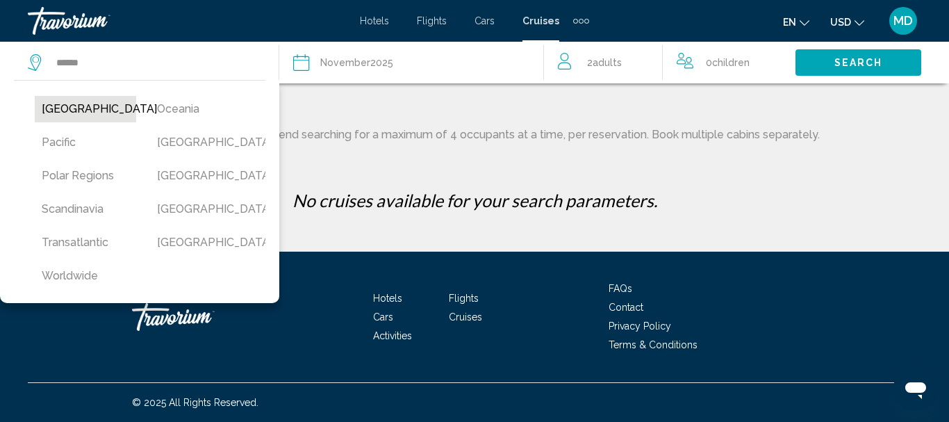
click at [68, 122] on button "[GEOGRAPHIC_DATA]" at bounding box center [85, 109] width 101 height 26
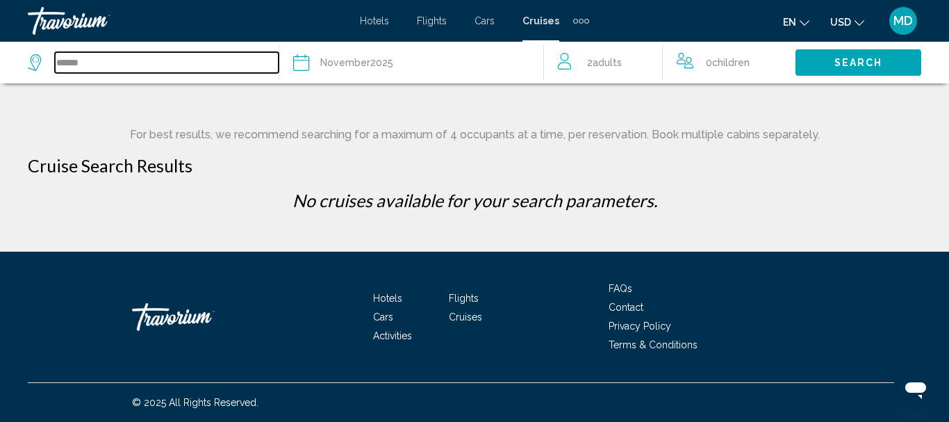
type input "**********"
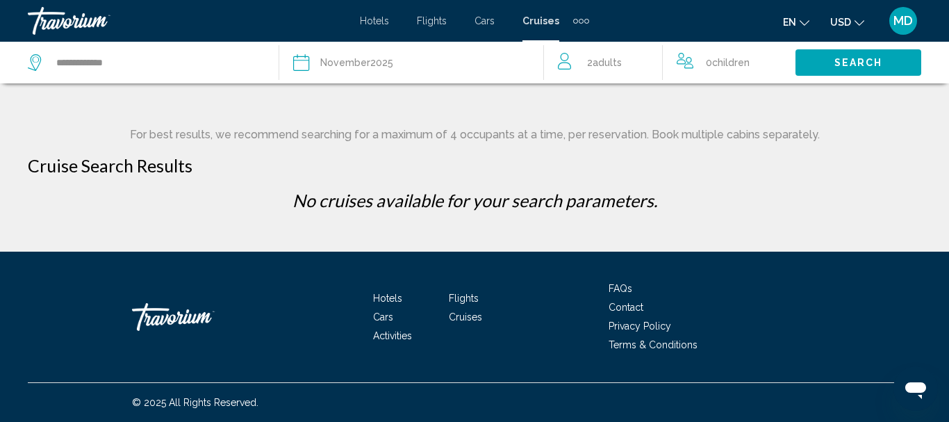
click at [840, 63] on span "Search" at bounding box center [858, 63] width 49 height 11
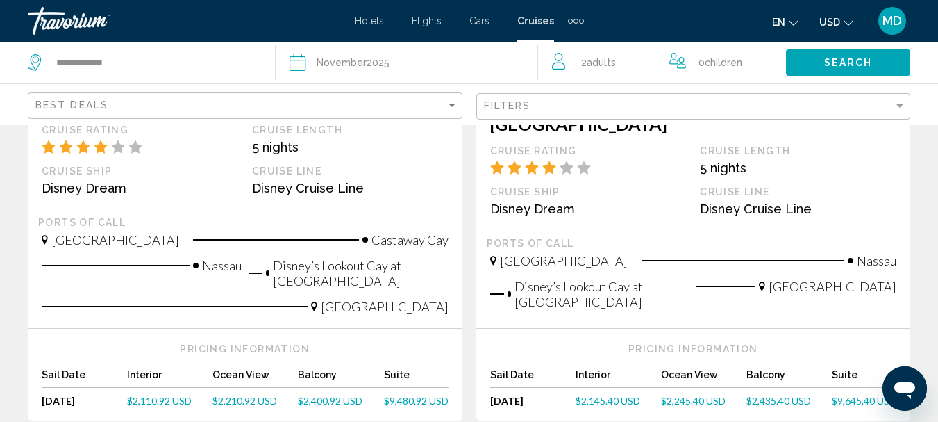
scroll to position [1723, 0]
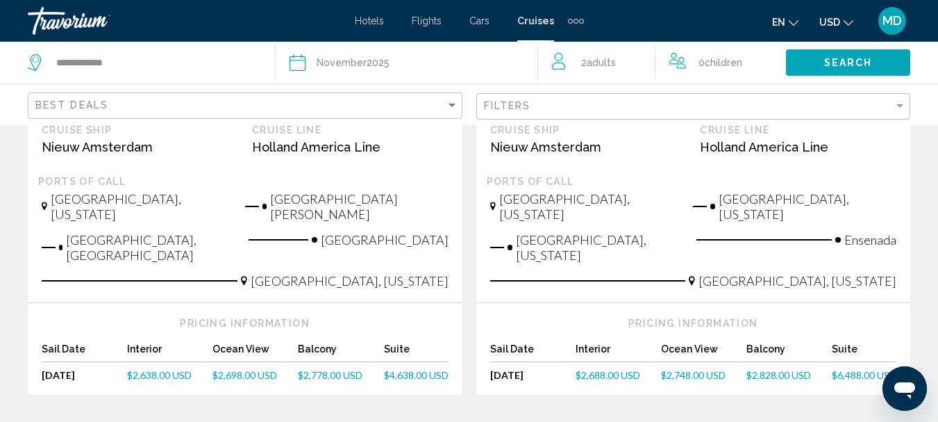
scroll to position [1000, 0]
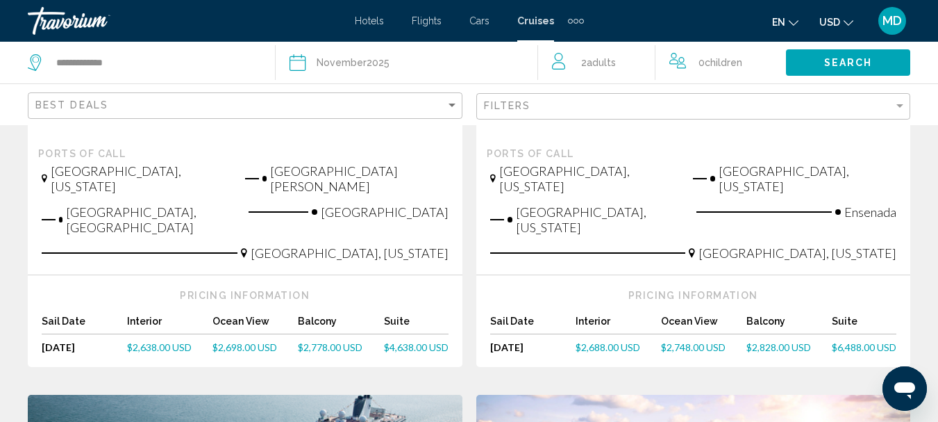
click at [584, 63] on span "2 Adult Adults" at bounding box center [598, 62] width 35 height 19
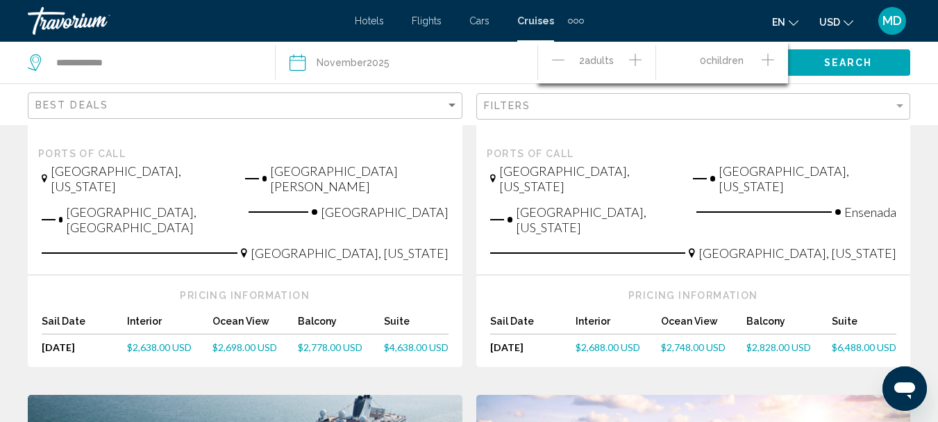
click at [555, 61] on icon "Decrement adults" at bounding box center [558, 59] width 13 height 17
click at [833, 66] on span "Search" at bounding box center [849, 63] width 49 height 11
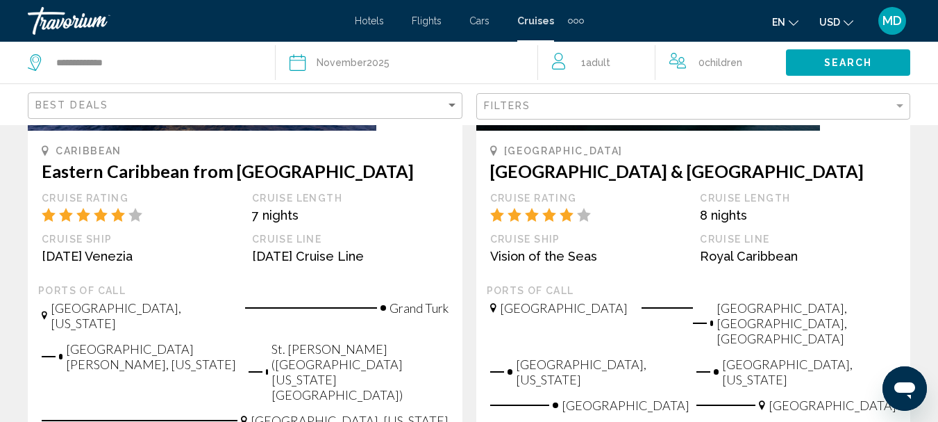
click at [590, 64] on span "Adult" at bounding box center [598, 62] width 24 height 11
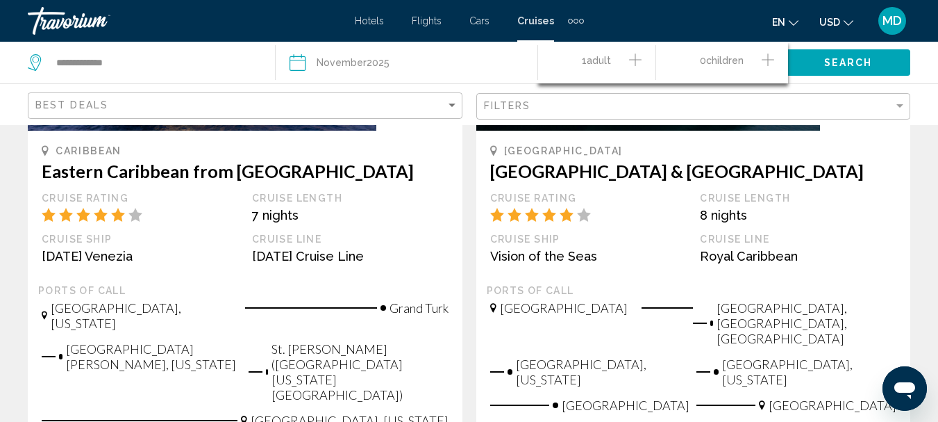
click at [631, 60] on icon "Increment adults" at bounding box center [635, 59] width 13 height 13
click at [850, 67] on span "Search" at bounding box center [849, 63] width 49 height 11
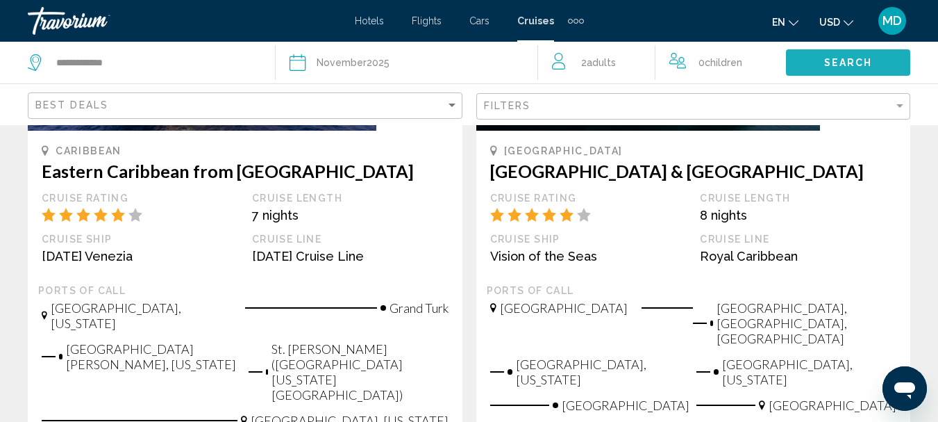
click at [850, 67] on span "Search" at bounding box center [849, 63] width 49 height 11
click at [854, 60] on span "Search" at bounding box center [849, 63] width 49 height 11
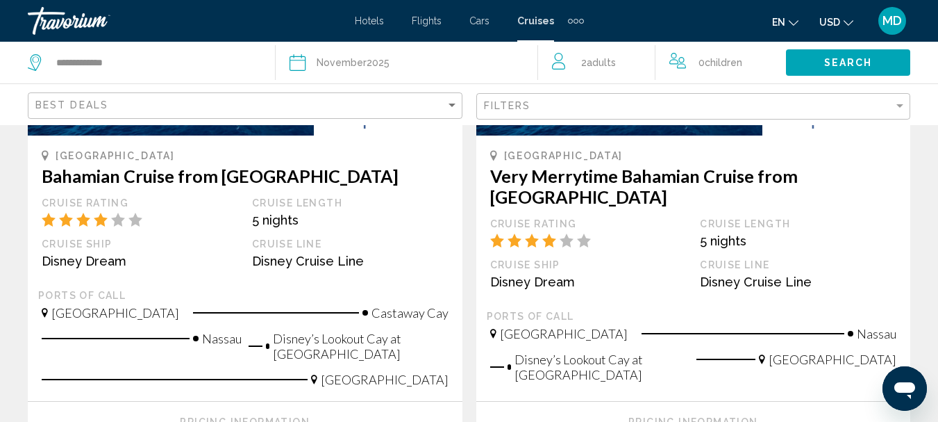
scroll to position [1667, 0]
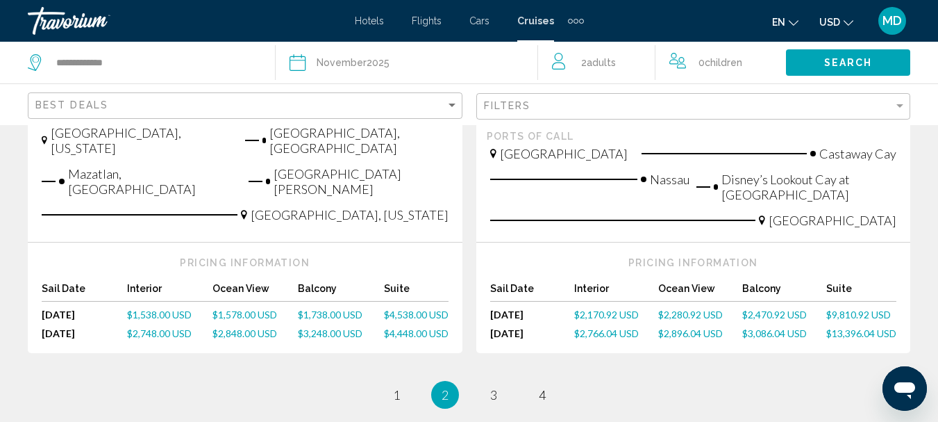
scroll to position [1667, 0]
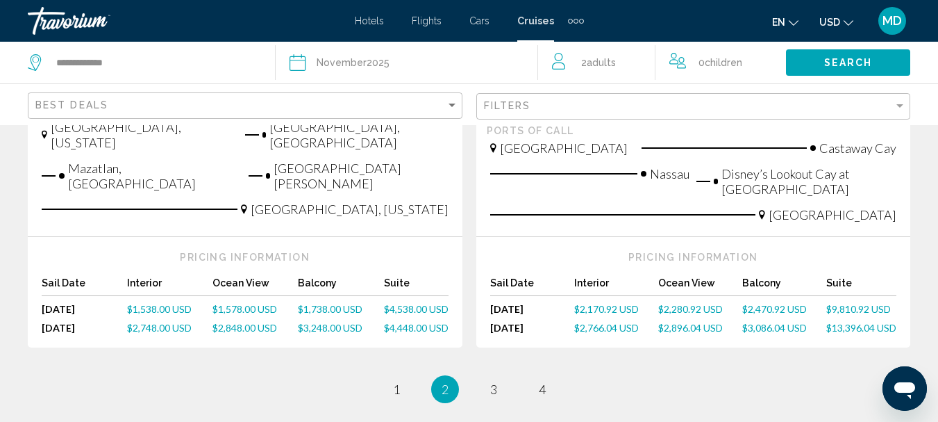
click at [235, 303] on span "$1,578.00 USD" at bounding box center [245, 309] width 65 height 12
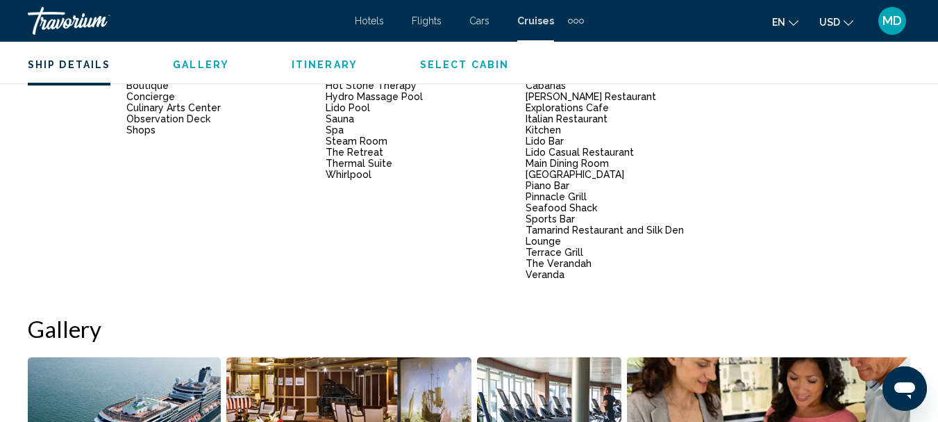
scroll to position [1028, 0]
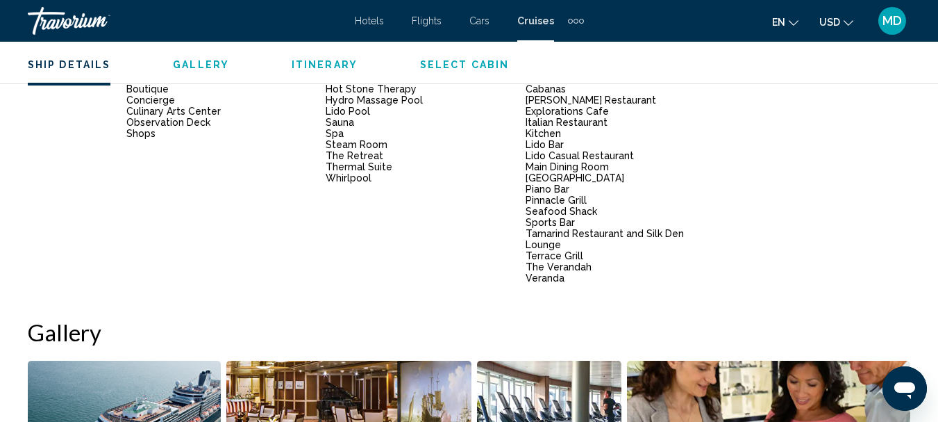
click at [538, 22] on span "Cruises" at bounding box center [535, 20] width 37 height 11
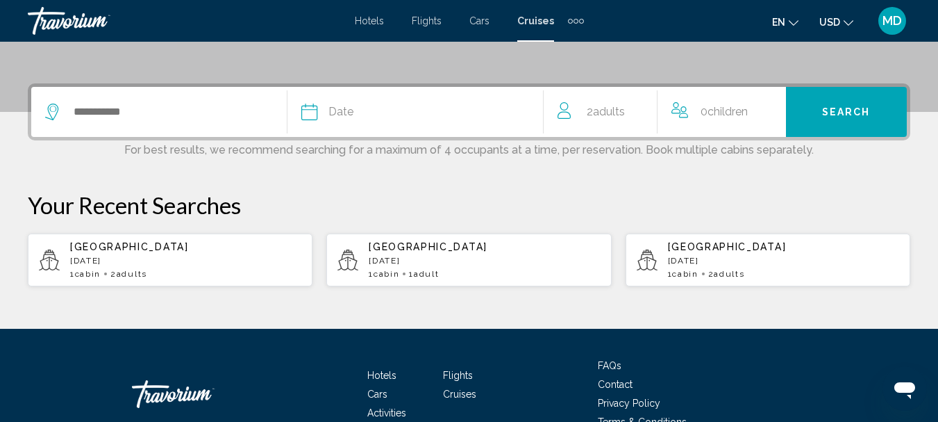
scroll to position [306, 0]
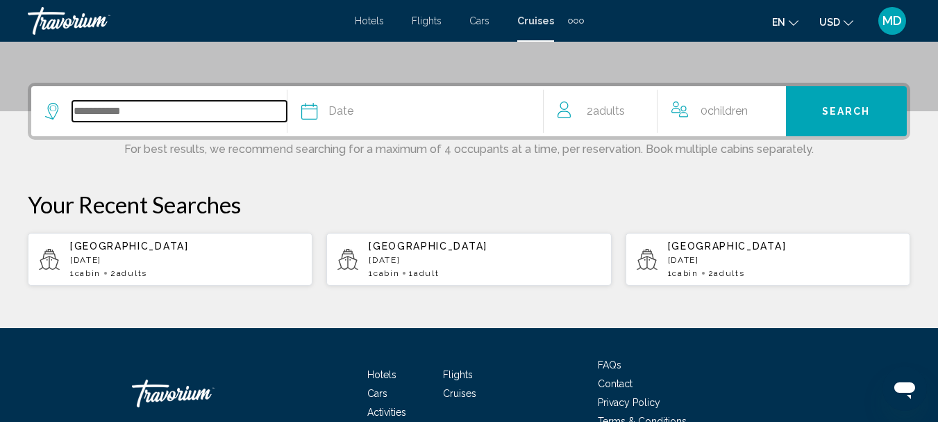
click at [194, 106] on input "Search widget" at bounding box center [179, 111] width 215 height 21
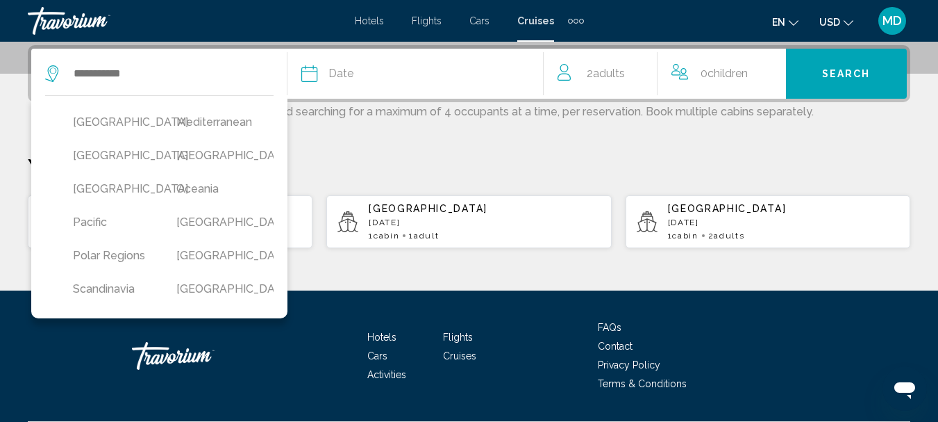
scroll to position [333, 0]
click at [90, 201] on button "[GEOGRAPHIC_DATA]" at bounding box center [111, 188] width 90 height 26
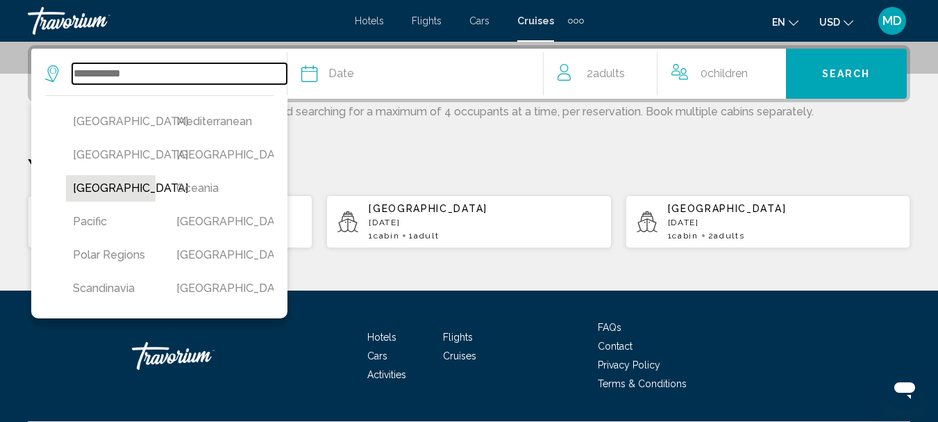
type input "**********"
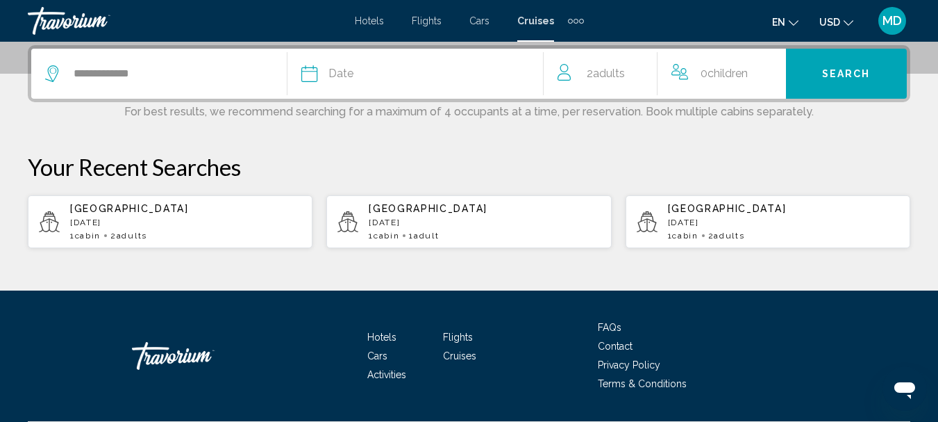
click at [486, 76] on div "Date" at bounding box center [422, 73] width 242 height 19
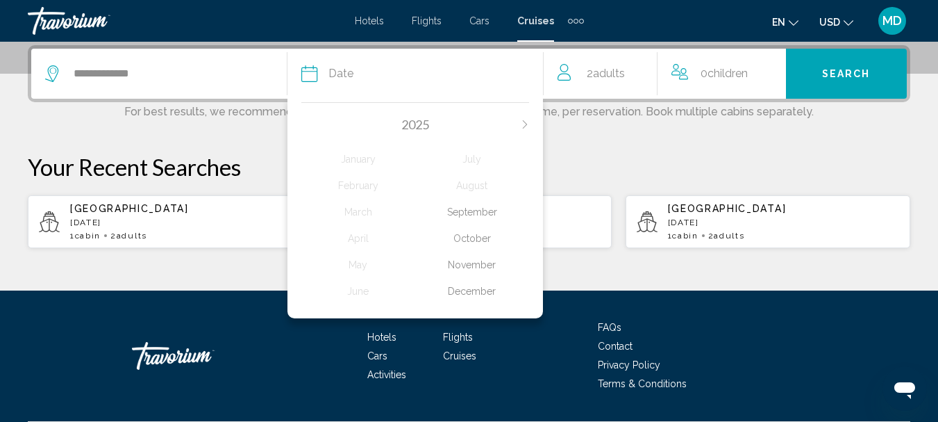
click at [467, 286] on div "December" at bounding box center [472, 291] width 114 height 25
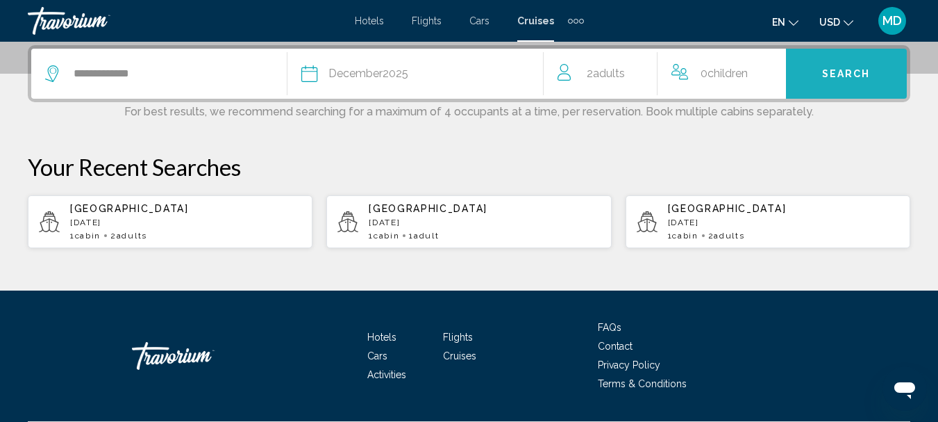
click at [814, 79] on button "Search" at bounding box center [846, 74] width 121 height 50
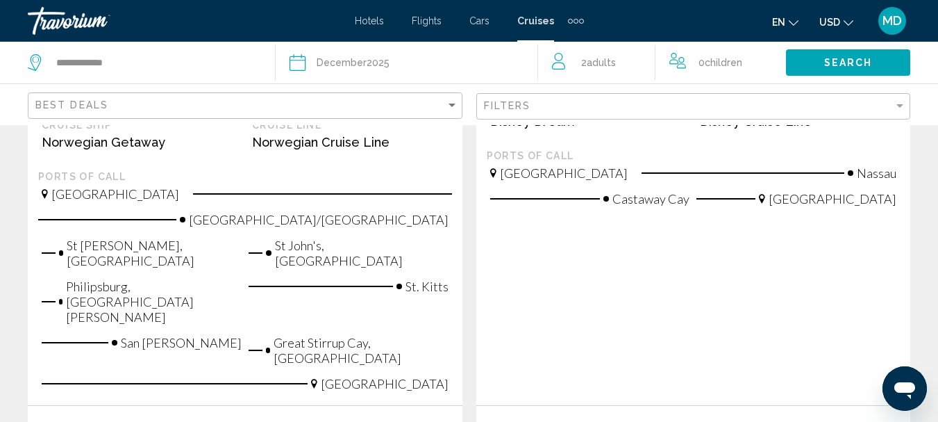
scroll to position [417, 0]
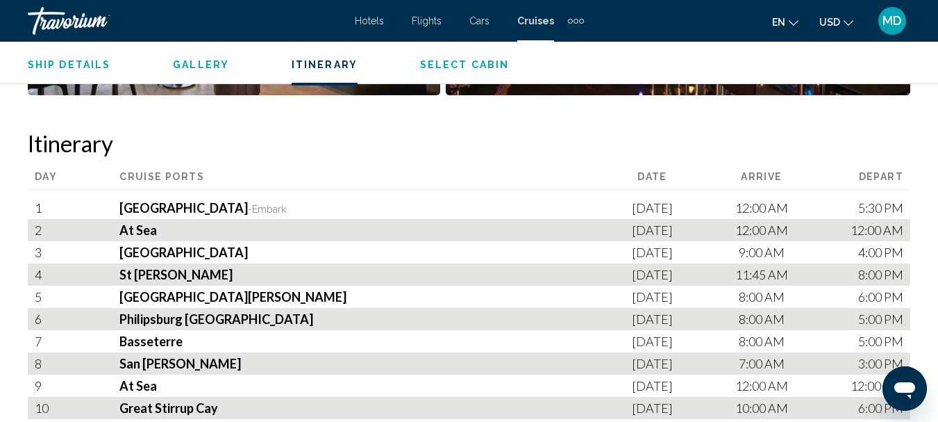
scroll to position [1995, 0]
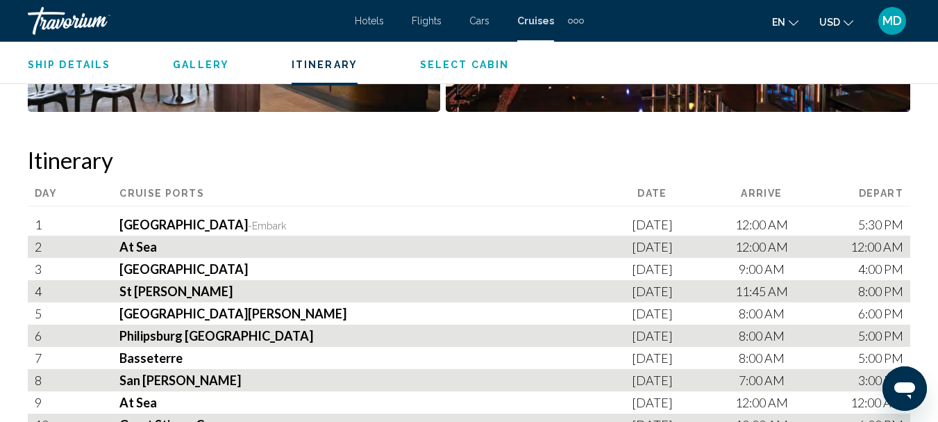
click at [85, 69] on span "Ship Details" at bounding box center [69, 64] width 83 height 11
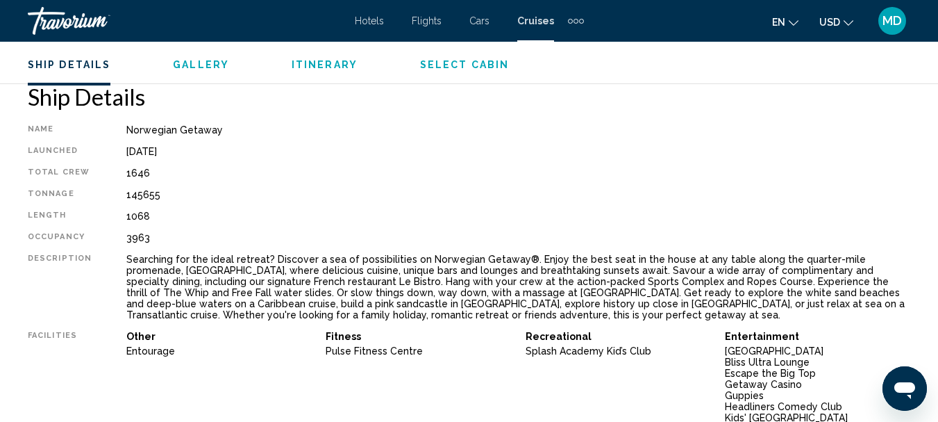
scroll to position [688, 0]
drag, startPoint x: 123, startPoint y: 131, endPoint x: 224, endPoint y: 131, distance: 100.7
click at [224, 131] on div "Norwegian Getaway" at bounding box center [518, 130] width 784 height 11
copy div "Norwegian Getaway"
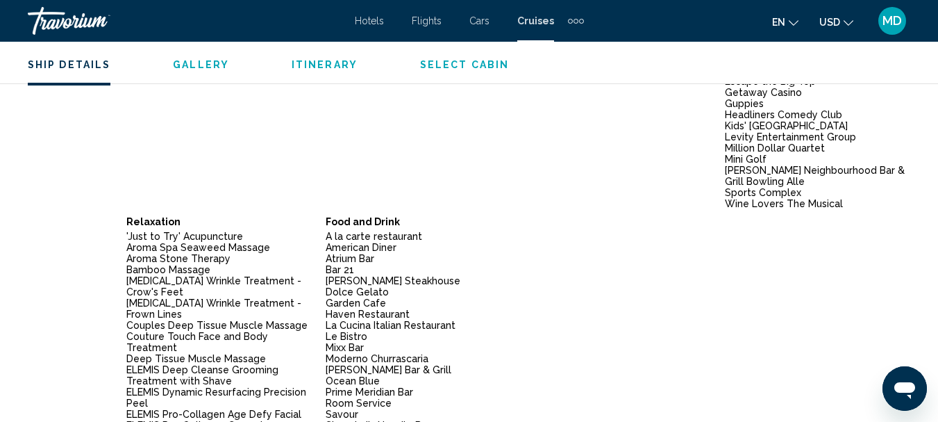
scroll to position [0, 0]
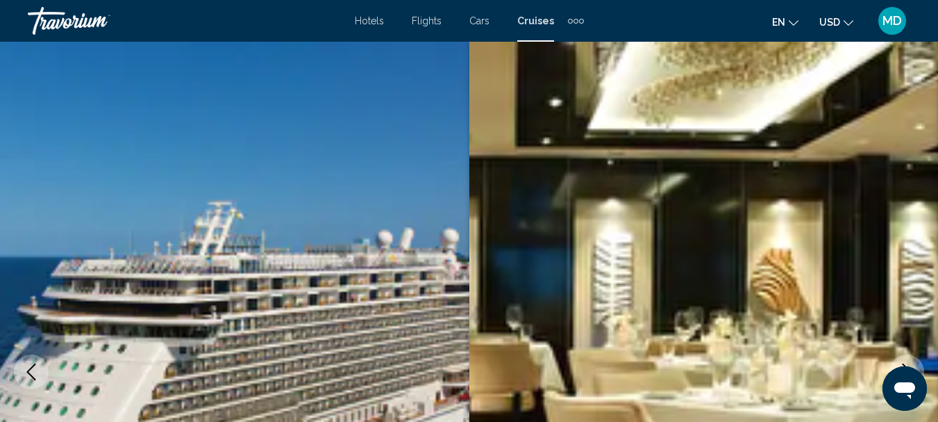
click at [423, 26] on span "Flights" at bounding box center [427, 20] width 30 height 11
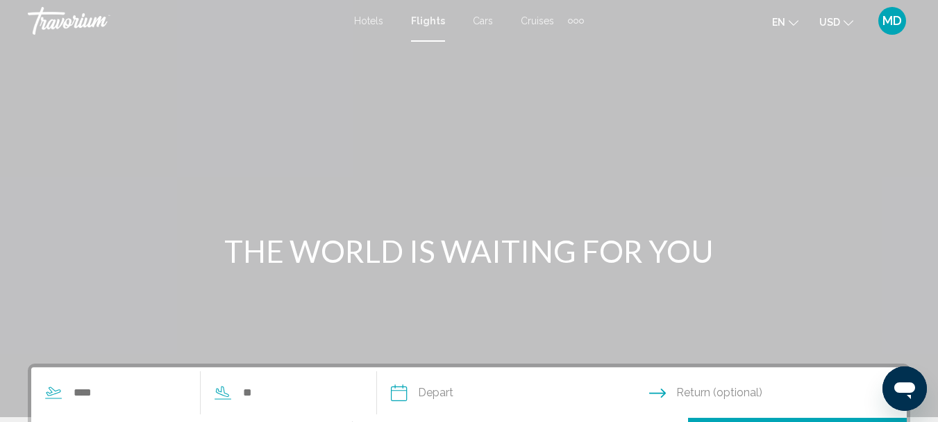
click at [361, 11] on div "Hotels Flights Cars Cruises Activities Hotels Flights Cars Cruises Activities" at bounding box center [469, 21] width 230 height 22
click at [362, 19] on span "Hotels" at bounding box center [368, 20] width 29 height 11
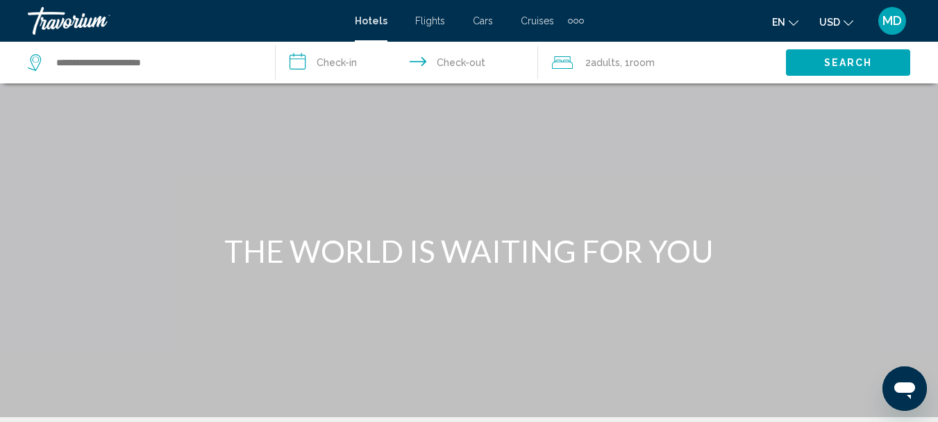
scroll to position [527, 0]
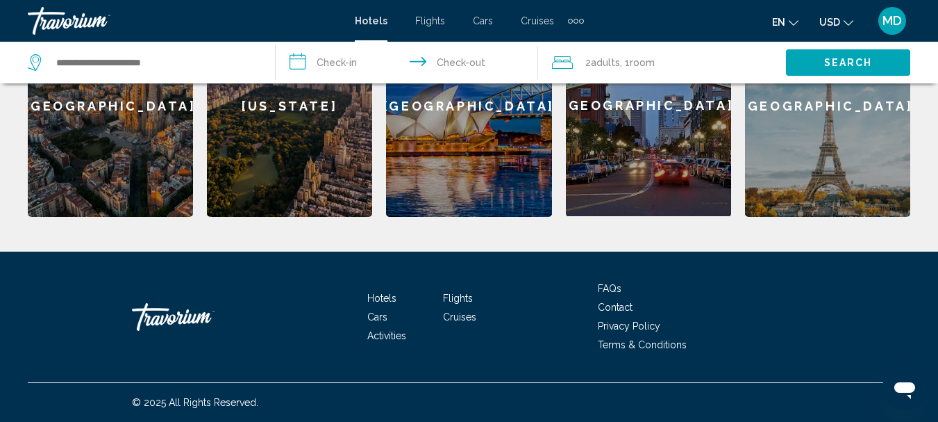
click at [473, 154] on div "[GEOGRAPHIC_DATA]" at bounding box center [468, 105] width 165 height 222
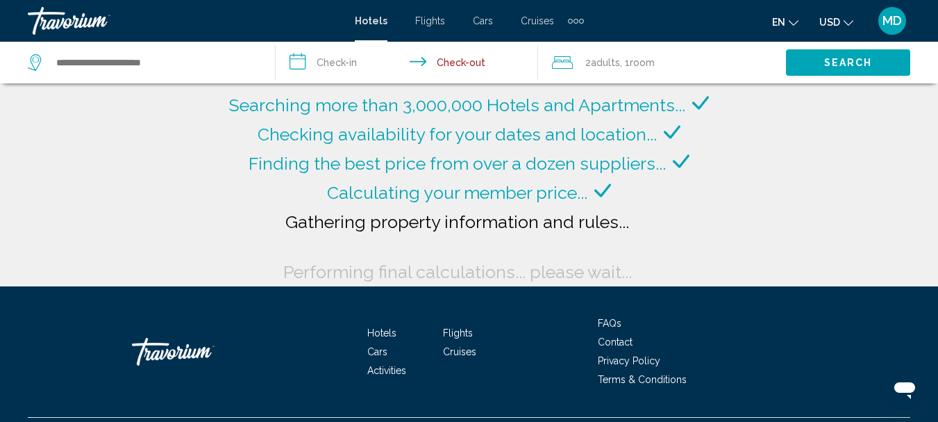
type input "**********"
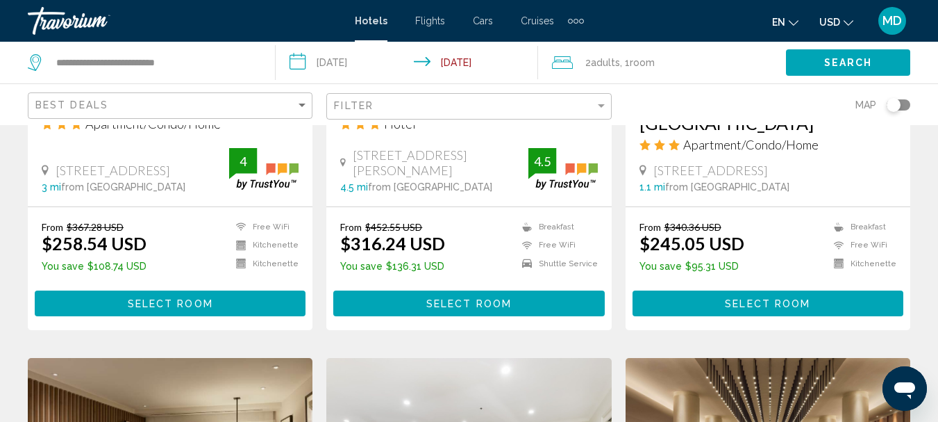
scroll to position [2064, 0]
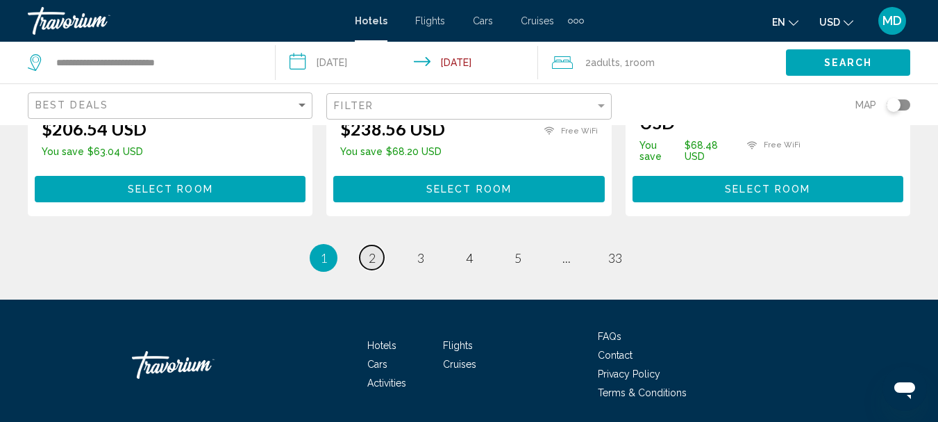
click at [372, 250] on span "2" at bounding box center [372, 257] width 7 height 15
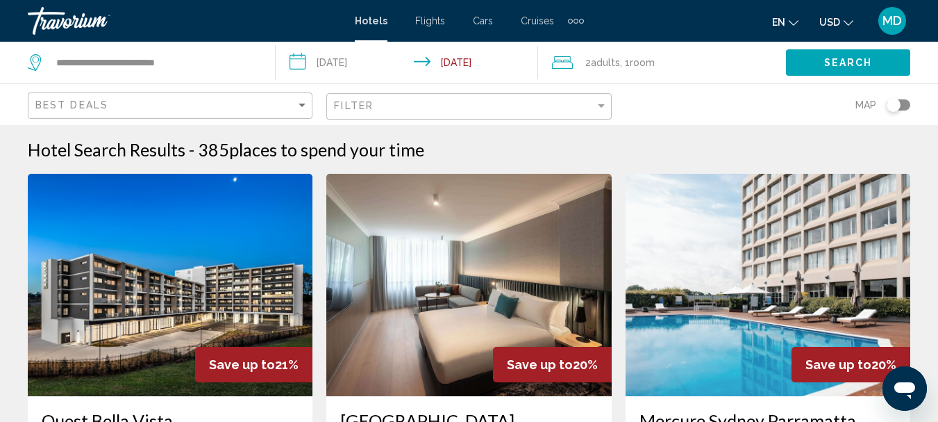
scroll to position [738, 0]
